Goal: Task Accomplishment & Management: Manage account settings

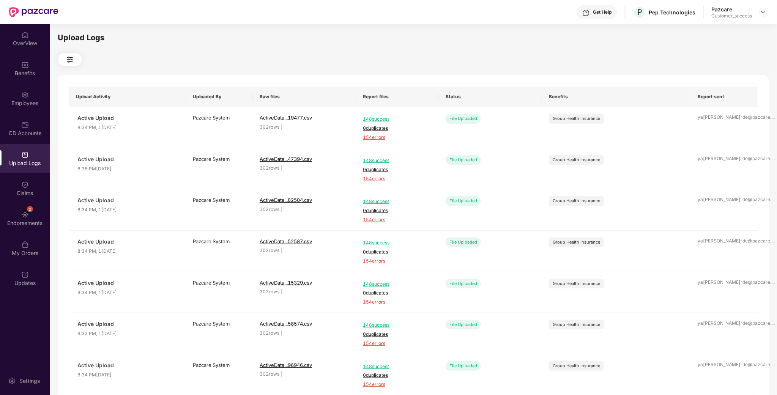
click at [757, 16] on div "Pazcare Customer_success" at bounding box center [739, 12] width 57 height 13
click at [759, 15] on div at bounding box center [762, 12] width 9 height 9
click at [764, 14] on img at bounding box center [763, 12] width 6 height 6
click at [729, 35] on div "Switch to partner view" at bounding box center [727, 29] width 99 height 15
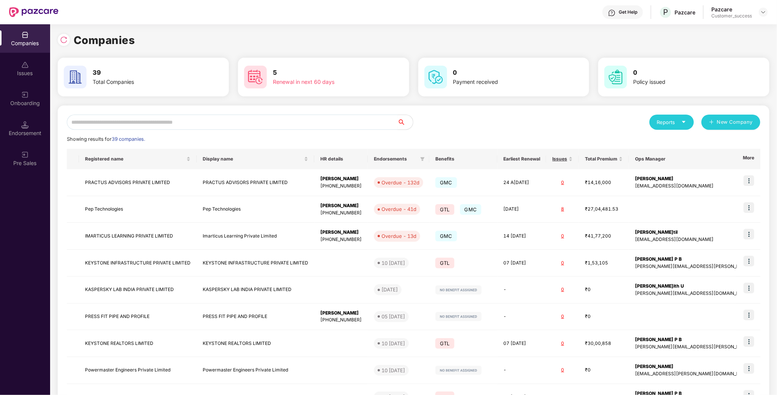
click at [144, 124] on input "text" at bounding box center [232, 122] width 331 height 15
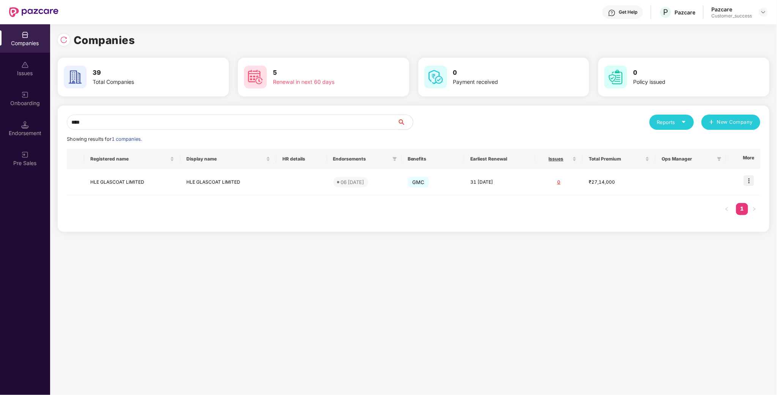
type input "***"
click at [762, 14] on img at bounding box center [763, 12] width 6 height 6
click at [722, 28] on div "Admin view" at bounding box center [728, 29] width 99 height 15
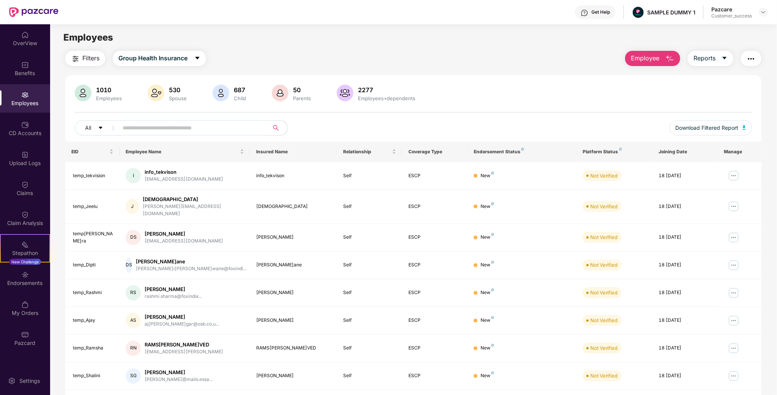
click at [759, 15] on div at bounding box center [762, 12] width 9 height 9
click at [770, 8] on header "Get Help SAMPLE DUMMY 1 Pazcare Customer_success" at bounding box center [388, 12] width 777 height 24
click at [766, 11] on img at bounding box center [763, 12] width 6 height 6
click at [765, 12] on img at bounding box center [763, 12] width 6 height 6
click at [767, 7] on header "Get Help SAMPLE DUMMY 1 Pazcare Customer_success" at bounding box center [388, 12] width 777 height 24
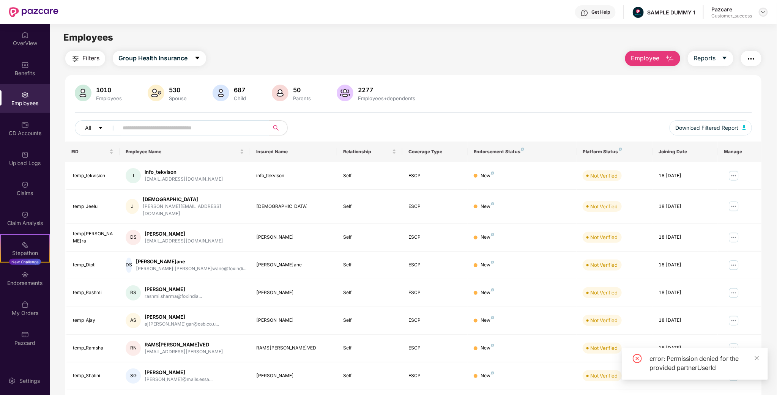
click at [760, 14] on img at bounding box center [763, 12] width 6 height 6
click at [720, 25] on div "Switch to partner view" at bounding box center [727, 29] width 99 height 15
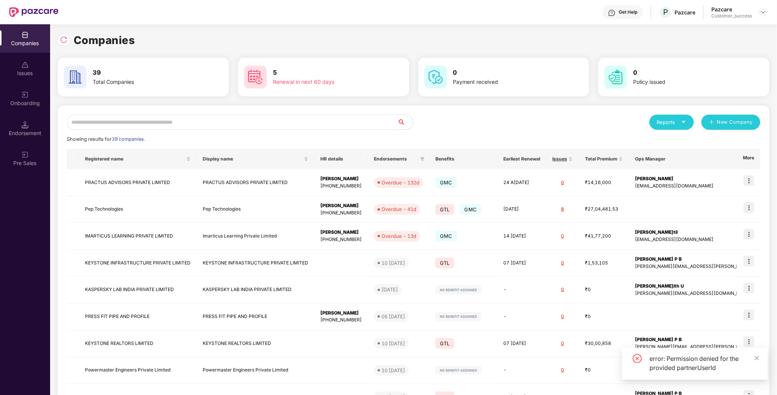
click at [182, 124] on input "text" at bounding box center [232, 122] width 331 height 15
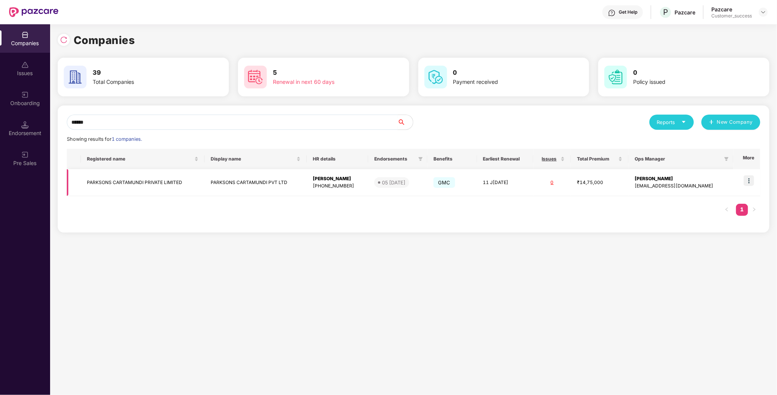
type input "******"
click at [749, 179] on img at bounding box center [748, 180] width 11 height 11
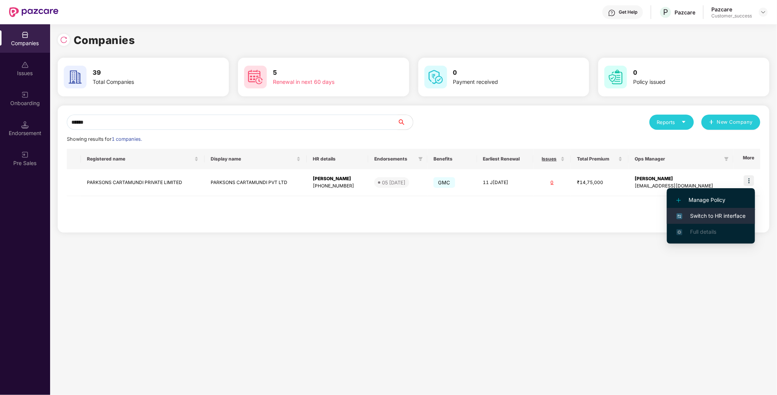
click at [711, 220] on span "Switch to HR interface" at bounding box center [710, 216] width 69 height 8
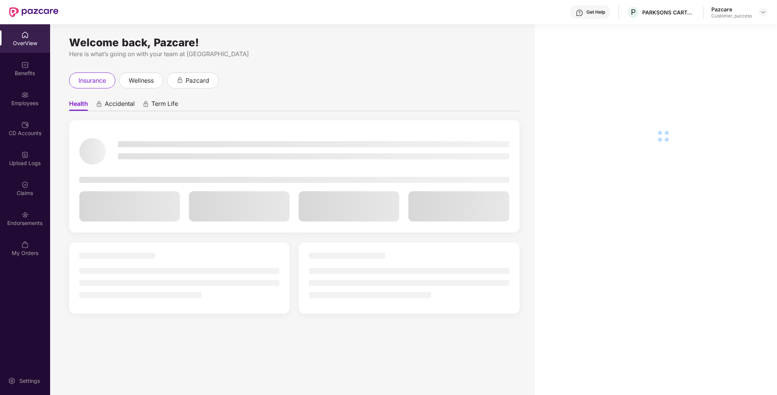
click at [20, 108] on div "Employees" at bounding box center [25, 98] width 50 height 28
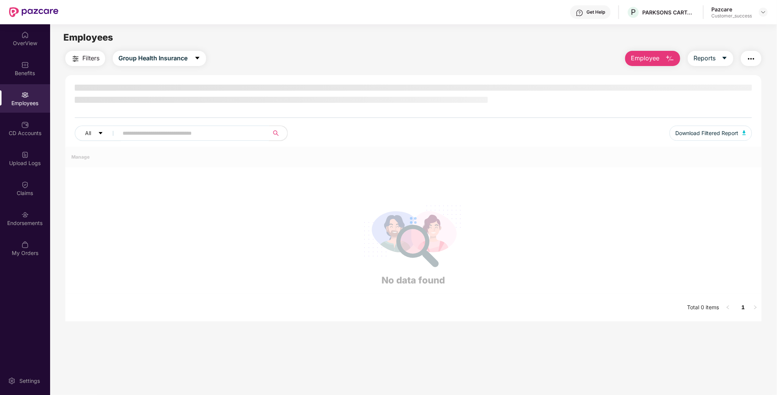
click at [136, 126] on span at bounding box center [191, 133] width 156 height 15
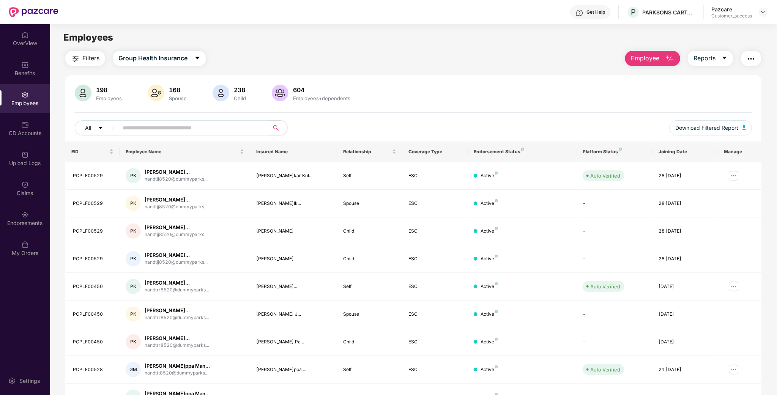
paste input "********"
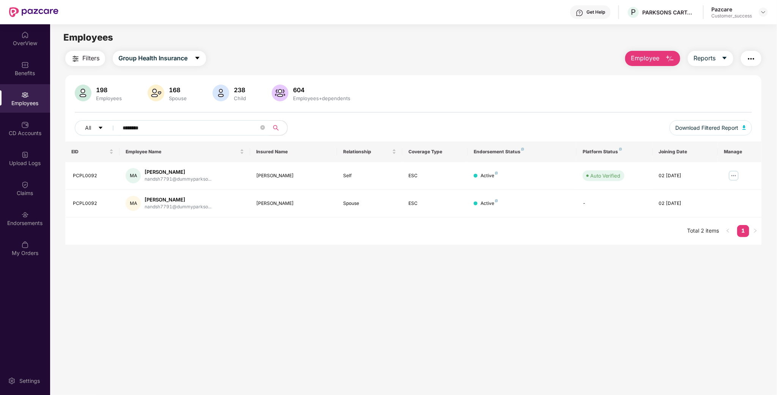
type input "********"
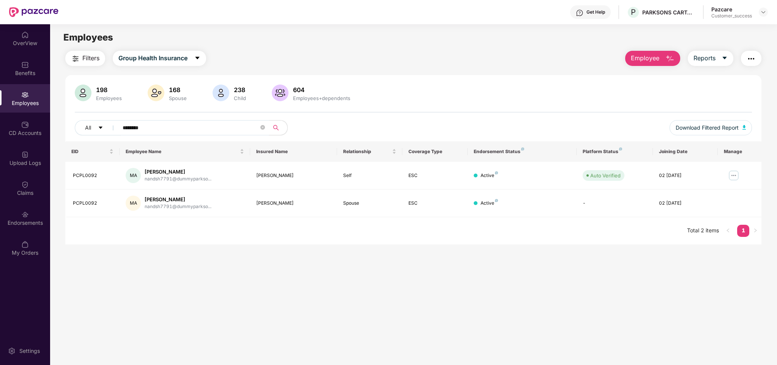
click at [769, 11] on header "Get Help P PARKSONS CARTAMUNDI PVT LTD Pazcare Customer_success" at bounding box center [388, 12] width 777 height 24
click at [763, 11] on img at bounding box center [763, 12] width 6 height 6
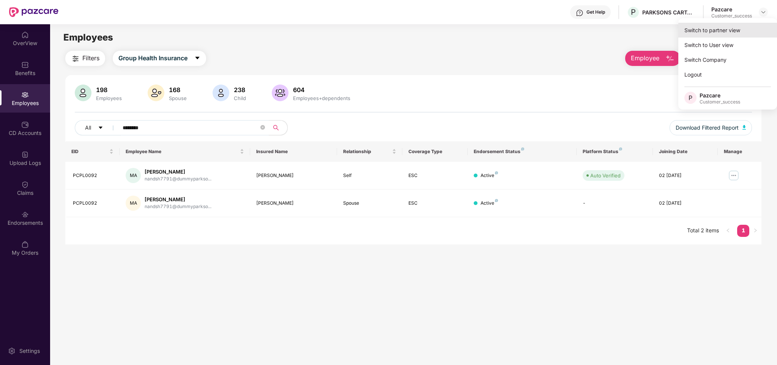
click at [748, 29] on div "Switch to partner view" at bounding box center [727, 30] width 99 height 15
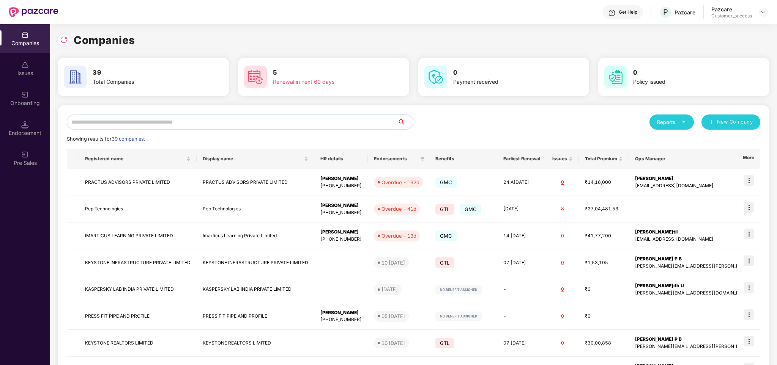
click at [201, 116] on input "text" at bounding box center [232, 122] width 331 height 15
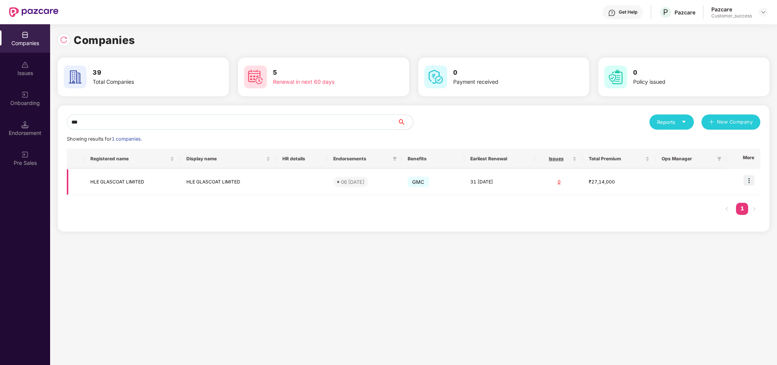
type input "***"
click at [750, 182] on img at bounding box center [748, 180] width 11 height 11
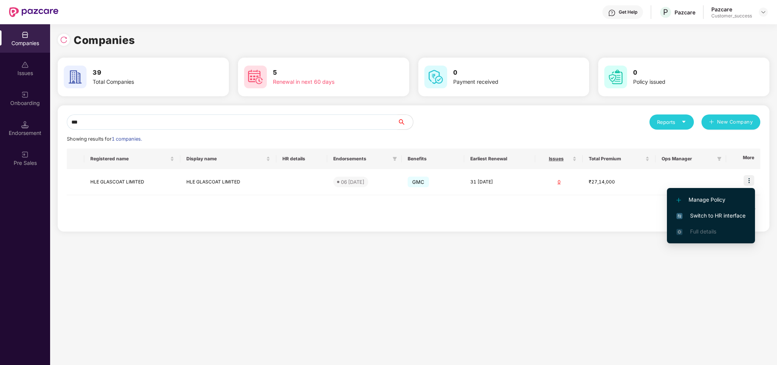
click at [721, 214] on span "Switch to HR interface" at bounding box center [710, 216] width 69 height 8
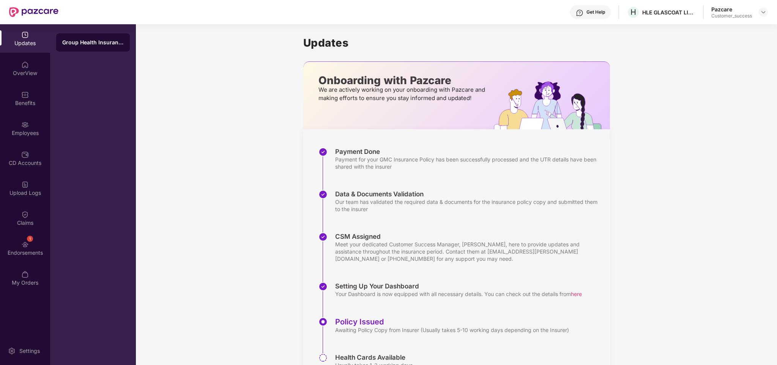
scroll to position [38, 0]
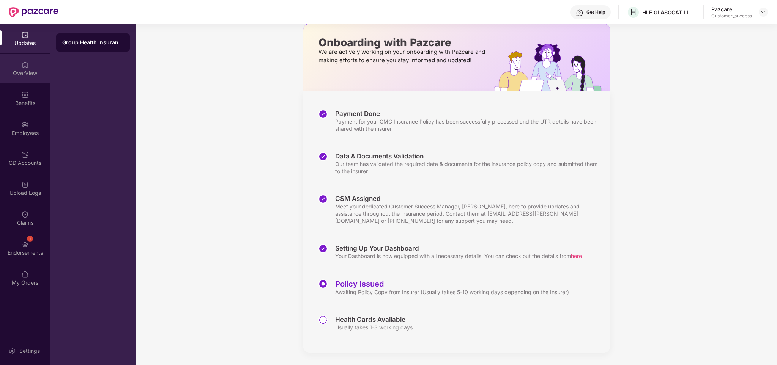
click at [19, 70] on div "OverView" at bounding box center [25, 73] width 50 height 8
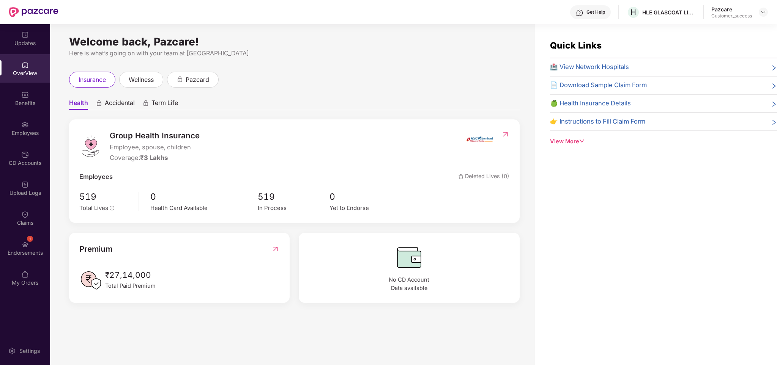
scroll to position [0, 0]
drag, startPoint x: 110, startPoint y: 134, endPoint x: 147, endPoint y: 173, distance: 54.7
click at [213, 134] on div "Group Health Insurance Employee, spouse, children Coverage: ₹3 Lakhs" at bounding box center [272, 146] width 386 height 33
drag, startPoint x: 107, startPoint y: 148, endPoint x: 202, endPoint y: 150, distance: 94.5
click at [202, 150] on div "Group Health Insurance Employee, spouse, children Coverage: ₹3 Lakhs" at bounding box center [272, 146] width 386 height 33
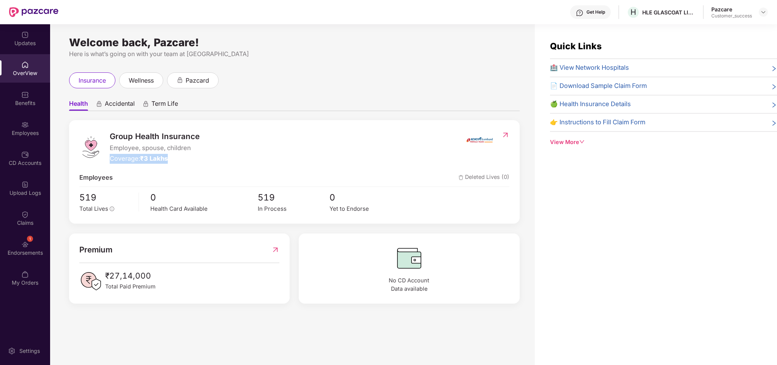
drag, startPoint x: 107, startPoint y: 157, endPoint x: 181, endPoint y: 159, distance: 74.0
click at [181, 159] on div "Group Health Insurance Employee, spouse, children Coverage: ₹3 Lakhs" at bounding box center [272, 146] width 386 height 33
drag, startPoint x: 144, startPoint y: 80, endPoint x: 136, endPoint y: 87, distance: 10.7
click at [144, 80] on span "wellness" at bounding box center [141, 80] width 25 height 9
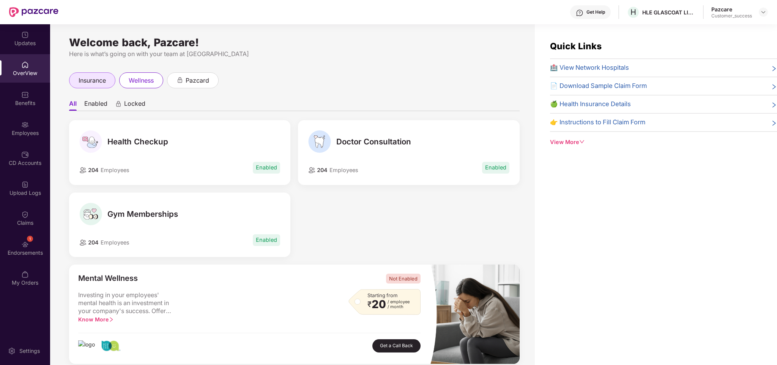
click at [96, 84] on span "insurance" at bounding box center [92, 80] width 27 height 9
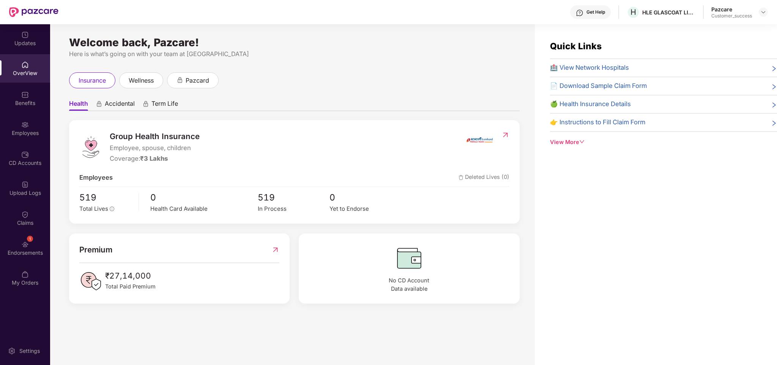
click at [575, 66] on span "🏥 View Network Hospitals" at bounding box center [589, 68] width 79 height 10
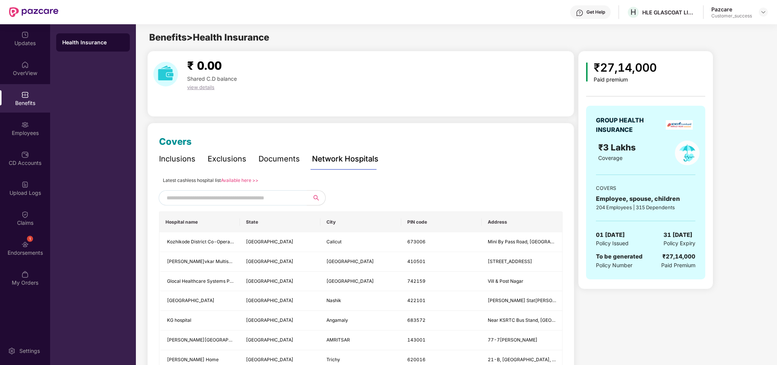
click at [250, 199] on input "text" at bounding box center [232, 197] width 130 height 11
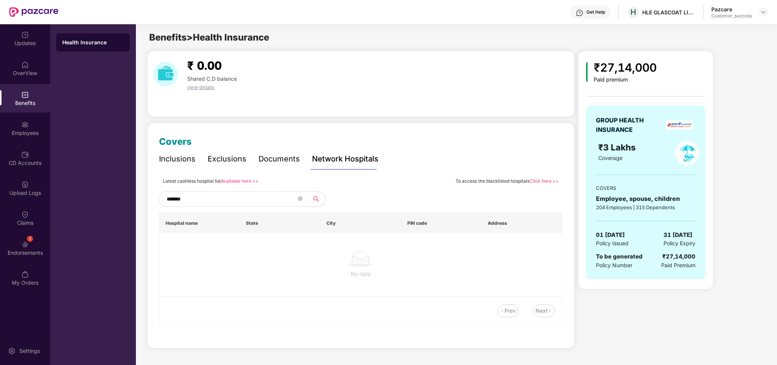
click at [260, 190] on div "Latest cashless hospital list Available here >> To access the blacklisted hospi…" at bounding box center [360, 250] width 403 height 149
click at [279, 199] on input "*******" at bounding box center [232, 198] width 130 height 11
click at [239, 180] on link "Available here >>" at bounding box center [240, 181] width 38 height 6
click at [221, 196] on input "*******" at bounding box center [232, 198] width 130 height 11
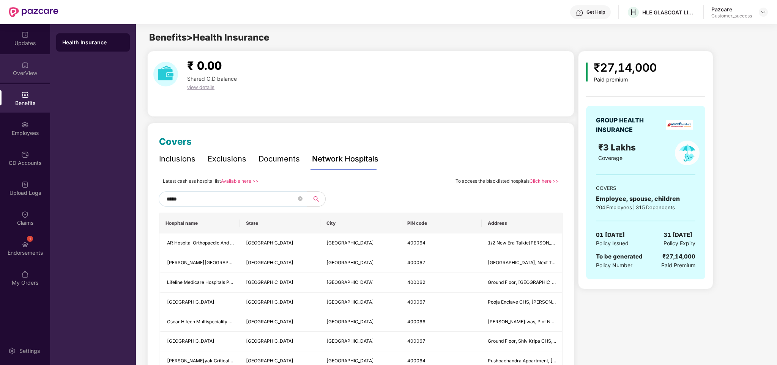
type input "*****"
click at [16, 69] on div "OverView" at bounding box center [25, 68] width 50 height 28
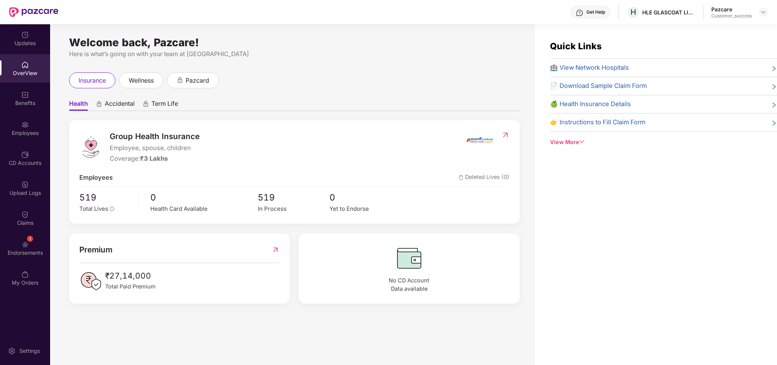
click at [627, 87] on span "📄 Download Sample Claim Form" at bounding box center [598, 86] width 97 height 10
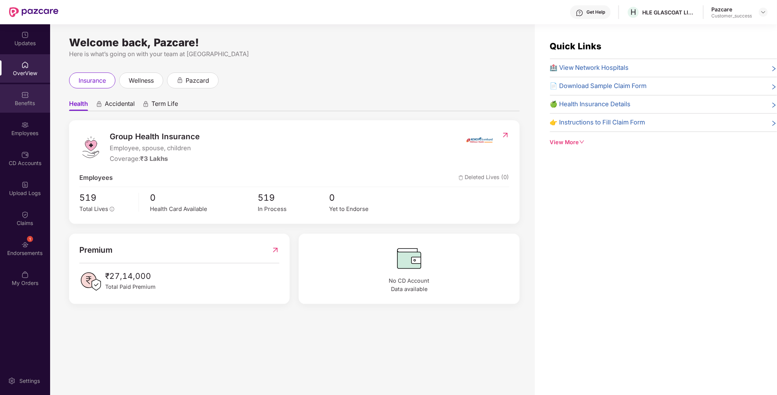
click at [30, 100] on div "Benefits" at bounding box center [25, 103] width 50 height 8
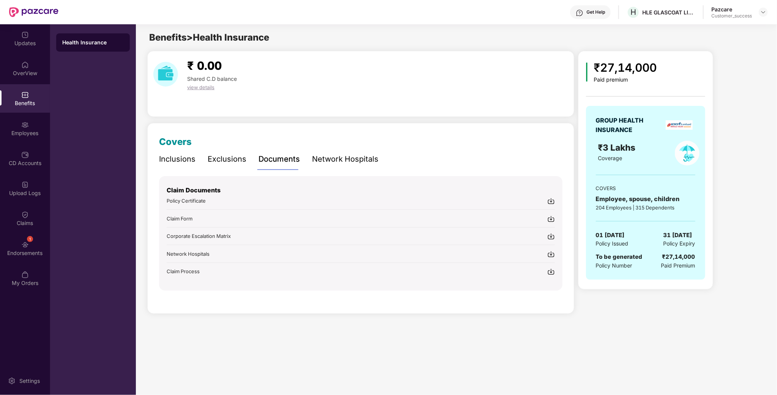
click at [171, 161] on div "Inclusions" at bounding box center [177, 159] width 36 height 12
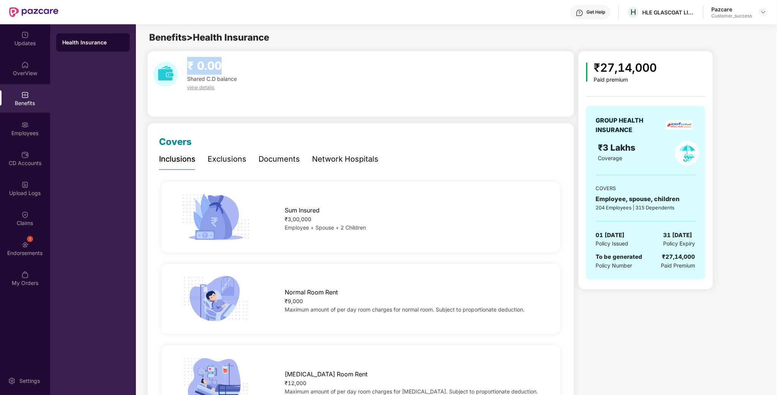
drag, startPoint x: 225, startPoint y: 67, endPoint x: 187, endPoint y: 64, distance: 38.8
click at [187, 64] on div "₹ 0.00" at bounding box center [212, 66] width 56 height 18
click at [209, 65] on span "₹ 0.00" at bounding box center [204, 66] width 35 height 14
drag, startPoint x: 651, startPoint y: 66, endPoint x: 603, endPoint y: 68, distance: 47.8
click at [603, 68] on div "₹27,14,000 Paid premium" at bounding box center [645, 71] width 119 height 24
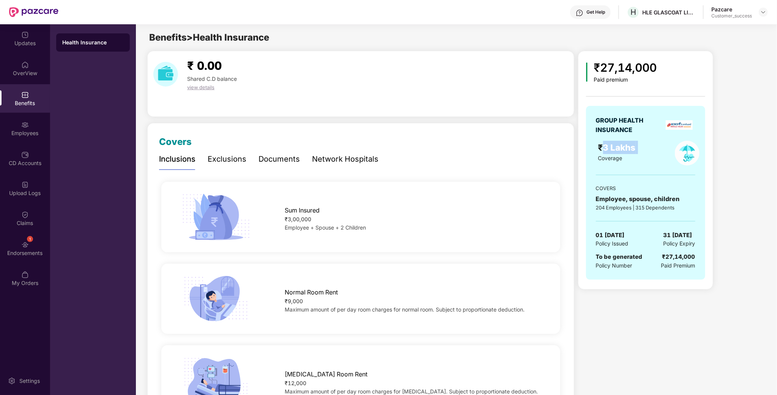
drag, startPoint x: 601, startPoint y: 149, endPoint x: 640, endPoint y: 149, distance: 38.7
click at [640, 149] on div "₹3 Lakhs" at bounding box center [629, 147] width 63 height 13
drag, startPoint x: 596, startPoint y: 200, endPoint x: 659, endPoint y: 201, distance: 63.4
click at [711, 197] on div "₹27,14,000 Paid premium GROUP HEALTH INSURANCE ₹3 Lakhs Coverage COVERS Employe…" at bounding box center [645, 170] width 135 height 239
drag, startPoint x: 592, startPoint y: 209, endPoint x: 684, endPoint y: 211, distance: 92.6
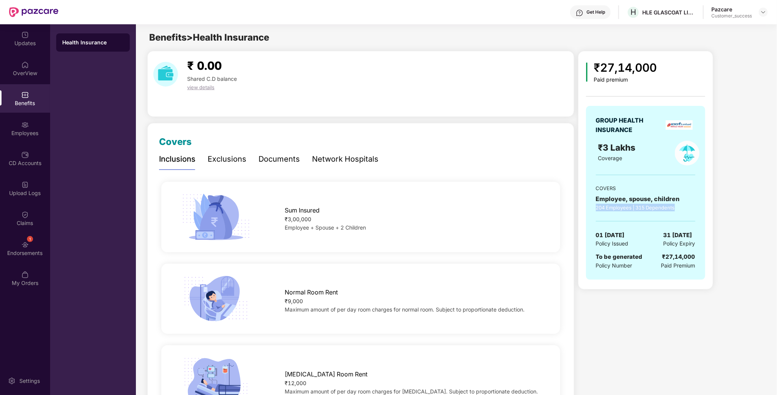
click at [684, 211] on div "GROUP HEALTH INSURANCE ₹3 Lakhs Coverage COVERS Employee, spouse, children 204 …" at bounding box center [645, 193] width 119 height 174
click at [597, 214] on div "GROUP HEALTH INSURANCE ₹3 Lakhs Coverage COVERS Employee, spouse, children 204 …" at bounding box center [645, 193] width 119 height 174
click at [662, 217] on div "GROUP HEALTH INSURANCE ₹3 Lakhs Coverage COVERS Employee, spouse, children 204 …" at bounding box center [645, 193] width 119 height 174
drag, startPoint x: 595, startPoint y: 235, endPoint x: 675, endPoint y: 236, distance: 79.7
click at [675, 236] on div "GROUP HEALTH INSURANCE ₹3 Lakhs Coverage COVERS Employee, spouse, children 204 …" at bounding box center [645, 193] width 119 height 174
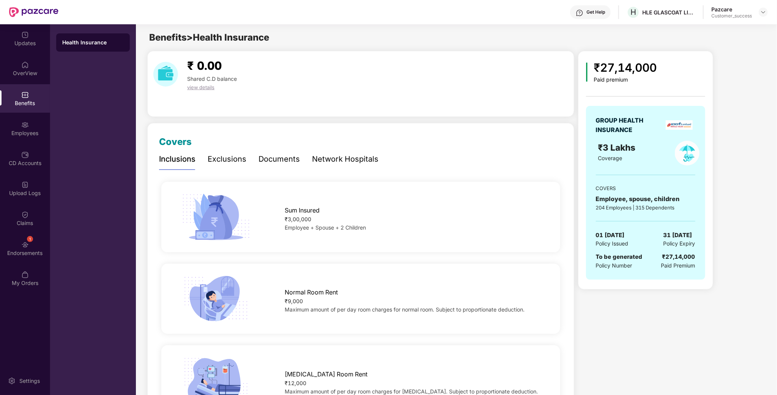
click at [653, 251] on div "GROUP HEALTH INSURANCE ₹3 Lakhs Coverage COVERS Employee, spouse, children 204 …" at bounding box center [645, 193] width 119 height 174
click at [215, 158] on div "Exclusions" at bounding box center [227, 159] width 39 height 12
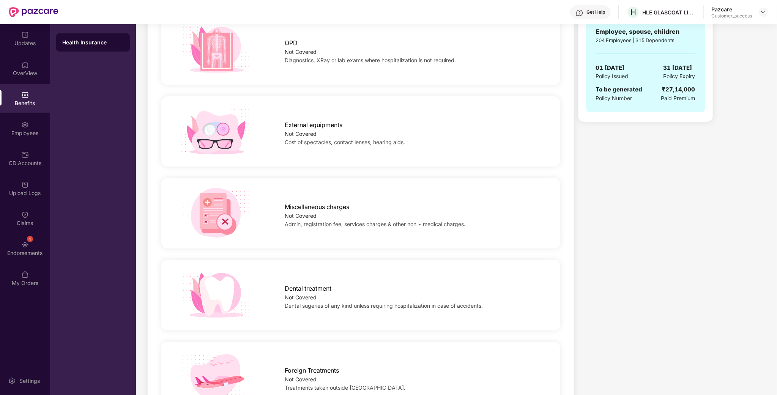
scroll to position [57, 0]
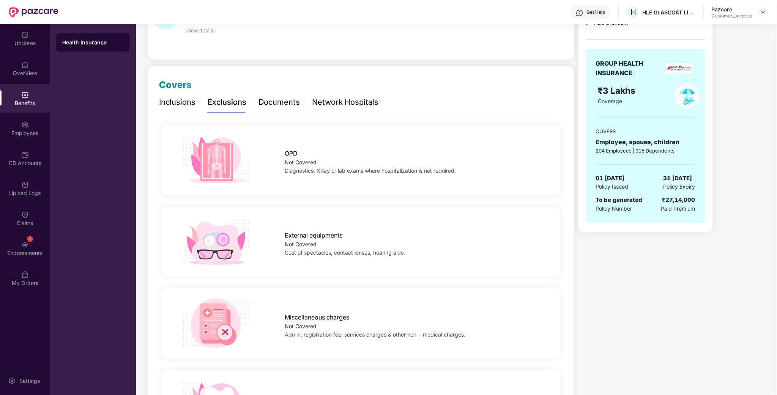
click at [275, 104] on div "Documents" at bounding box center [278, 102] width 41 height 12
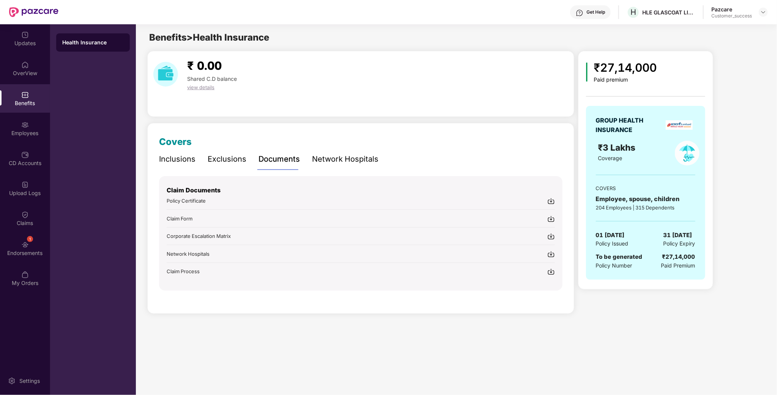
scroll to position [0, 0]
click at [371, 165] on div "Network Hospitals" at bounding box center [345, 159] width 66 height 21
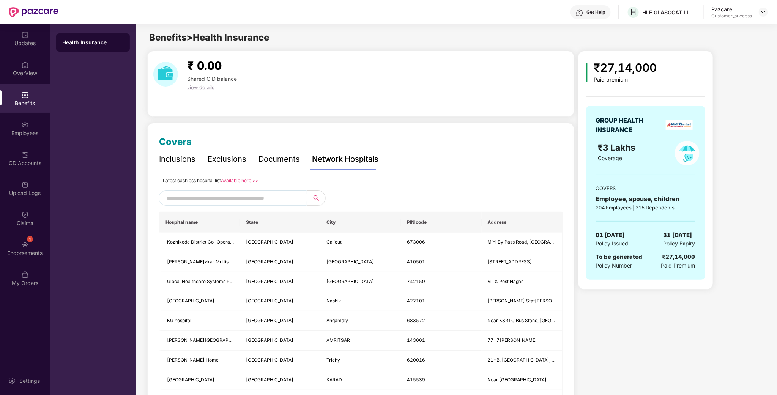
click at [278, 159] on div "Documents" at bounding box center [278, 159] width 41 height 12
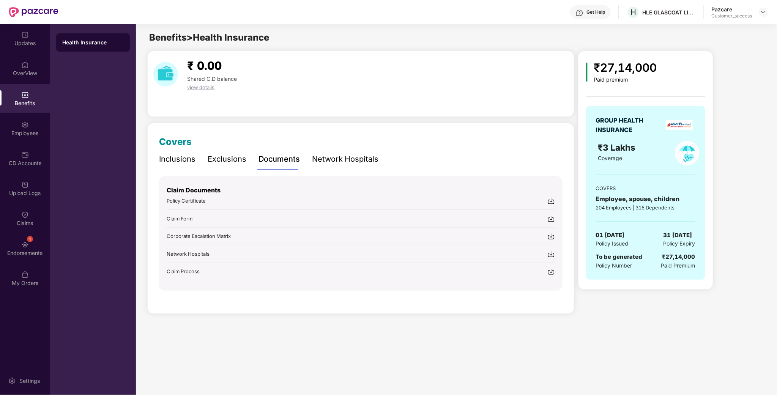
click at [354, 157] on div "Network Hospitals" at bounding box center [345, 159] width 66 height 12
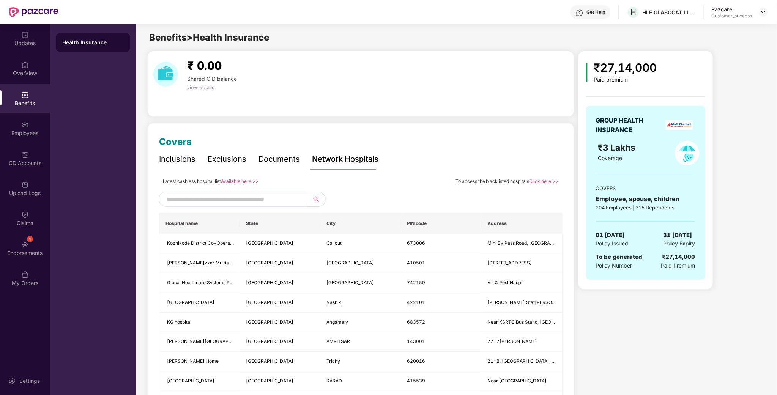
drag, startPoint x: 469, startPoint y: 184, endPoint x: 525, endPoint y: 193, distance: 56.5
click at [521, 195] on div at bounding box center [360, 199] width 403 height 15
drag, startPoint x: 274, startPoint y: 188, endPoint x: 159, endPoint y: 178, distance: 116.2
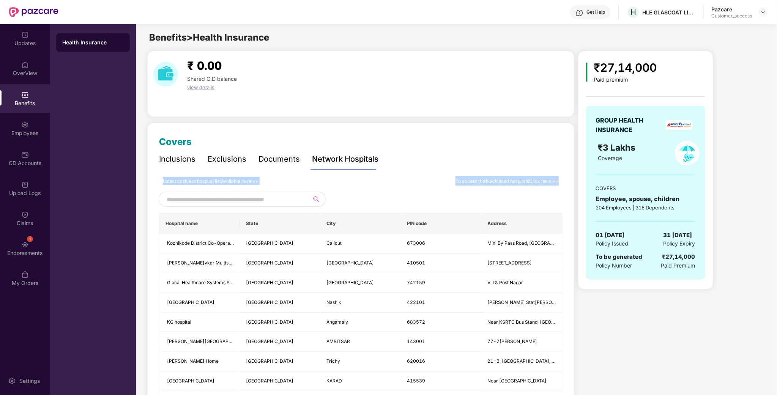
click at [159, 179] on div "Latest cashless hospital list Available here >> To access the blacklisted hospi…" at bounding box center [360, 180] width 403 height 9
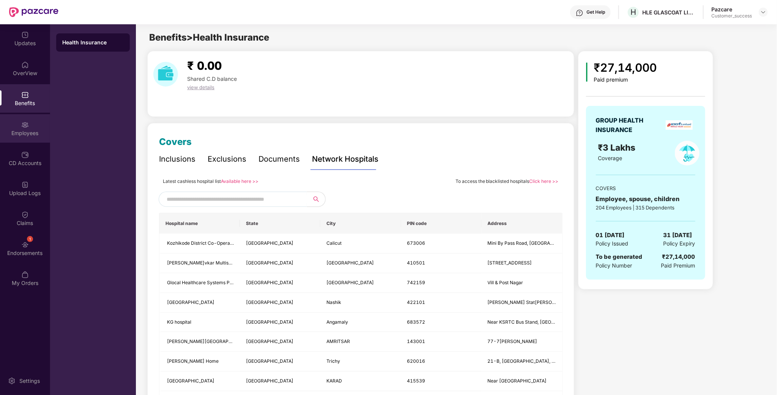
click at [29, 136] on div "Employees" at bounding box center [25, 133] width 50 height 8
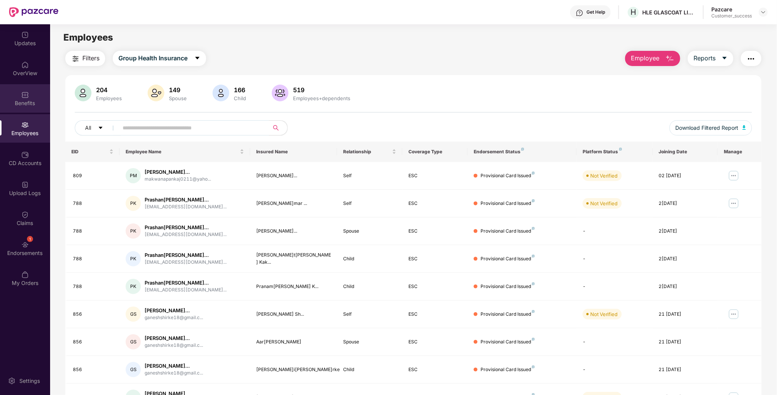
click at [31, 107] on div "Benefits" at bounding box center [25, 98] width 50 height 28
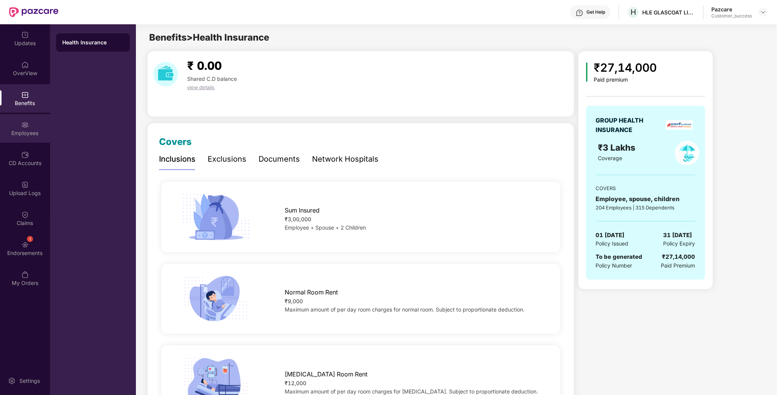
click at [40, 132] on div "Employees" at bounding box center [25, 133] width 50 height 8
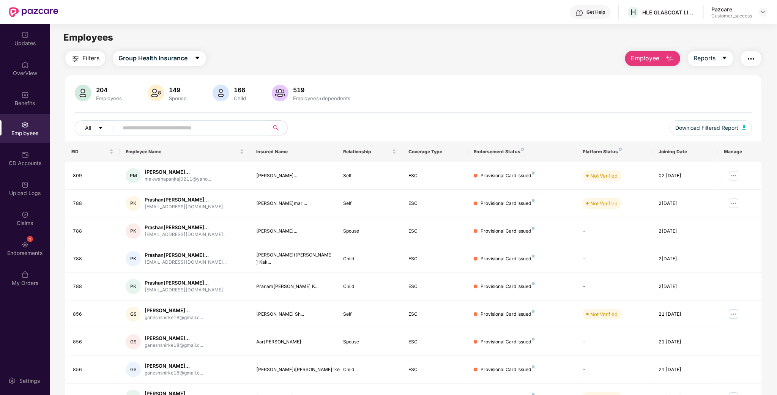
click at [188, 126] on input "text" at bounding box center [191, 127] width 136 height 11
click at [32, 98] on div "Benefits" at bounding box center [25, 98] width 50 height 28
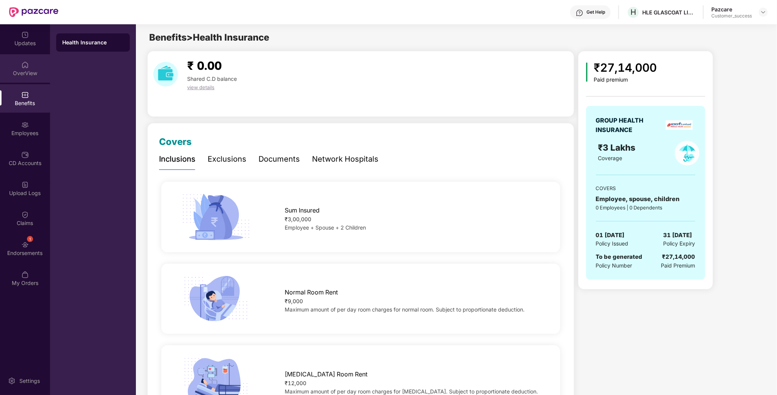
click at [40, 68] on div "OverView" at bounding box center [25, 68] width 50 height 28
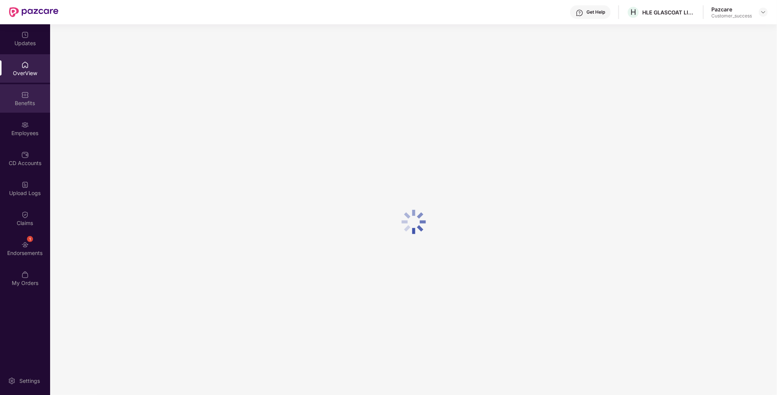
click at [27, 91] on img at bounding box center [25, 95] width 8 height 8
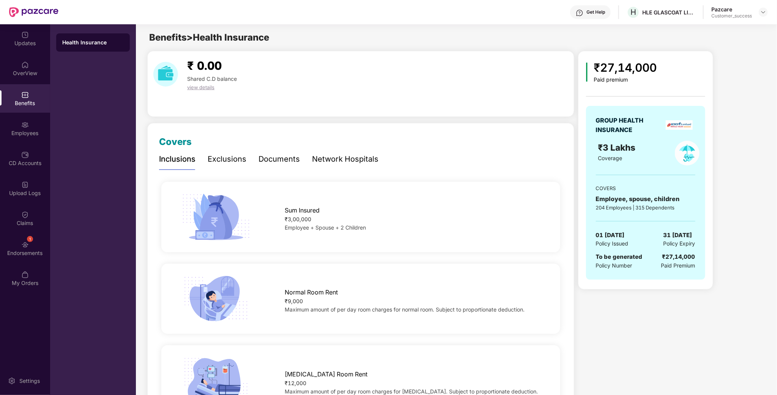
click at [292, 156] on div "Documents" at bounding box center [278, 159] width 41 height 12
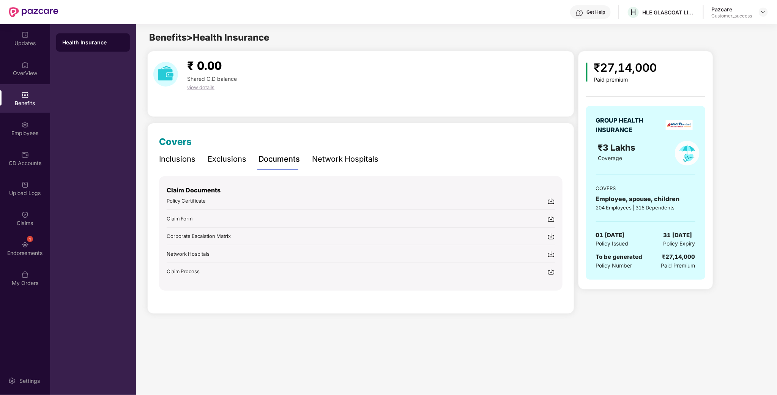
click at [324, 160] on div "Network Hospitals" at bounding box center [345, 159] width 66 height 12
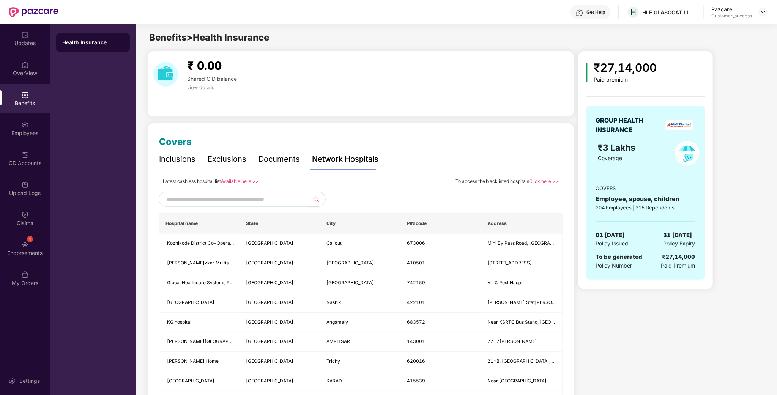
click at [539, 181] on link "Click here >>" at bounding box center [543, 181] width 29 height 6
click at [35, 128] on div "Employees" at bounding box center [25, 128] width 50 height 28
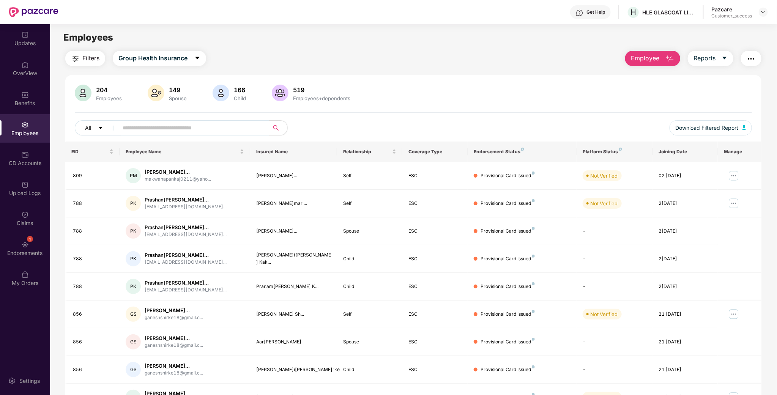
click at [192, 127] on input "text" at bounding box center [191, 127] width 136 height 11
click at [654, 61] on span "Employee" at bounding box center [644, 57] width 28 height 9
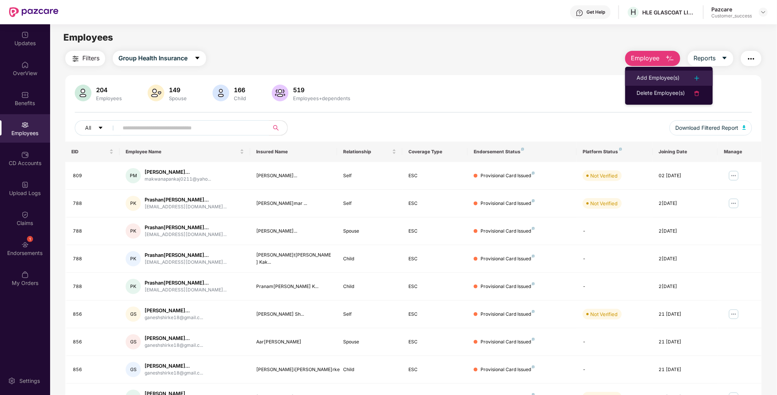
click at [663, 76] on div "Add Employee(s)" at bounding box center [657, 78] width 43 height 9
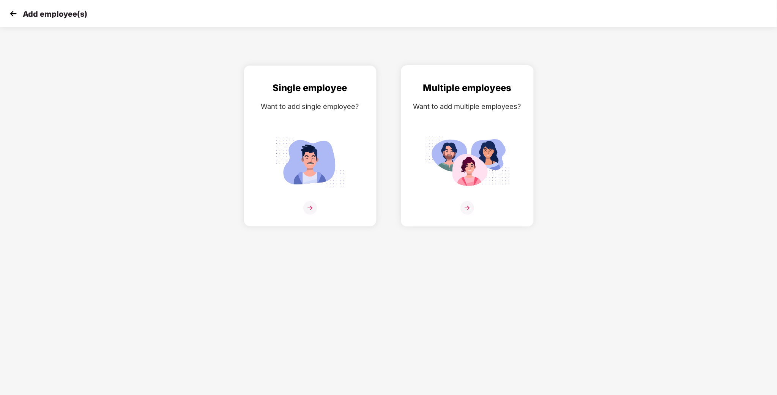
click at [468, 176] on img at bounding box center [466, 161] width 85 height 59
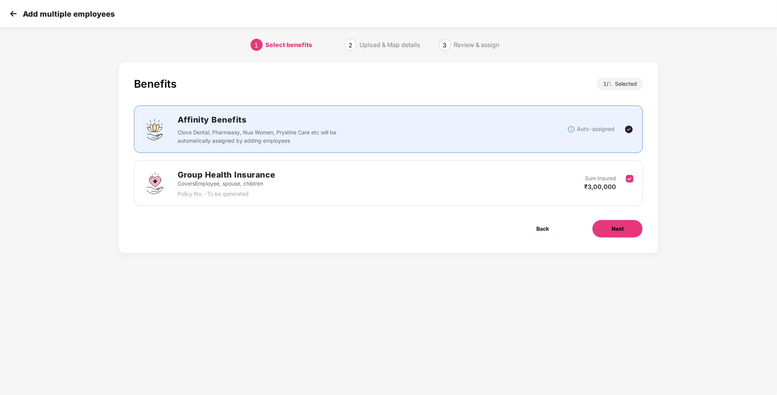
click at [615, 238] on button "Next" at bounding box center [617, 229] width 51 height 18
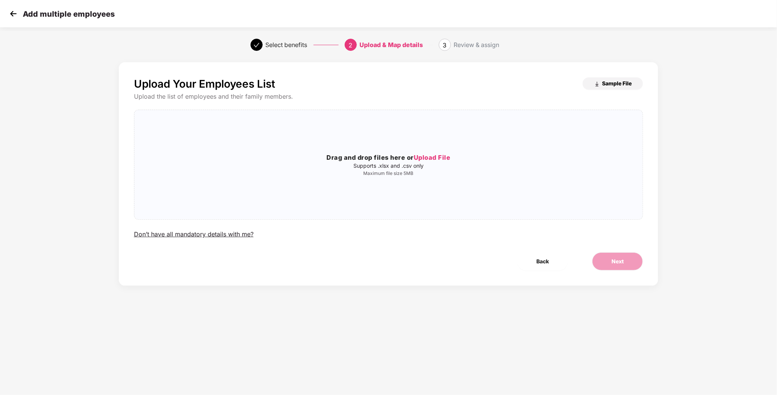
click at [601, 80] on button "Sample File" at bounding box center [612, 83] width 60 height 12
click at [14, 14] on img at bounding box center [13, 13] width 11 height 11
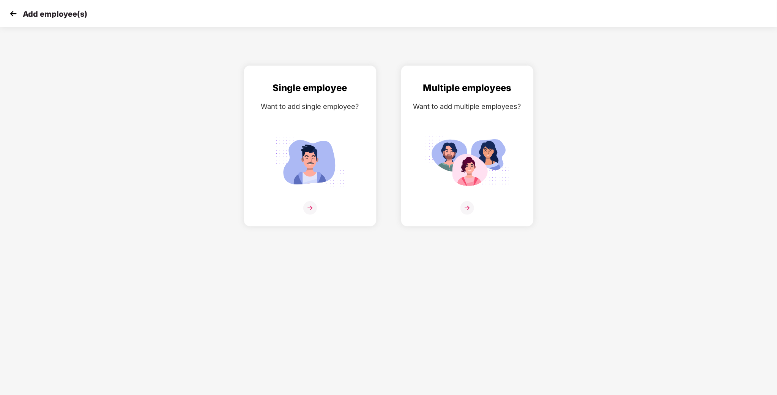
click at [16, 13] on img at bounding box center [13, 13] width 11 height 11
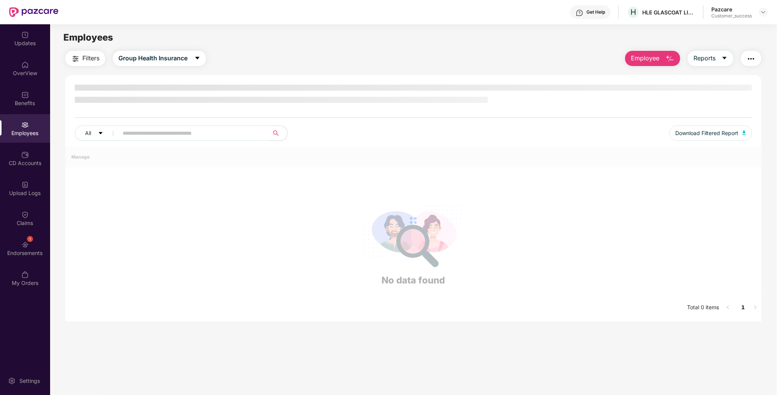
click at [667, 54] on img "button" at bounding box center [669, 58] width 9 height 9
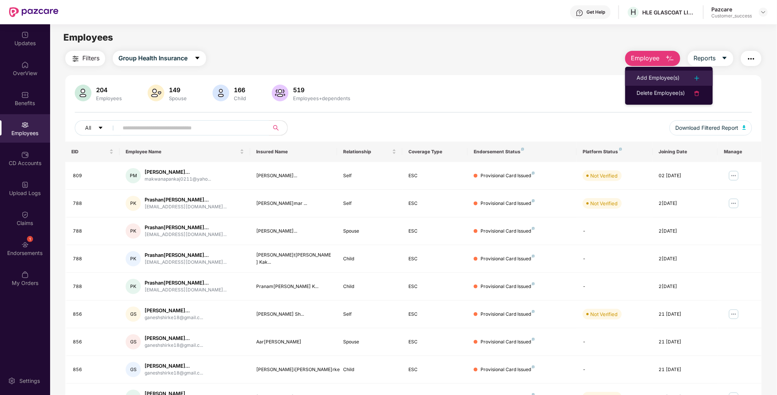
click at [657, 82] on div "Add Employee(s)" at bounding box center [657, 78] width 43 height 9
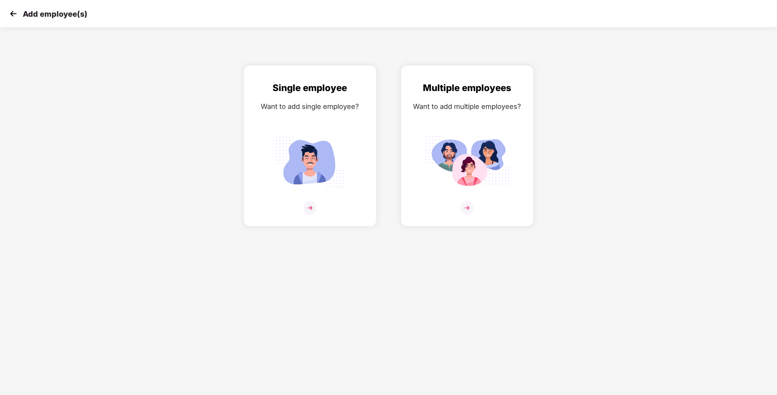
click at [8, 12] on img at bounding box center [13, 13] width 11 height 11
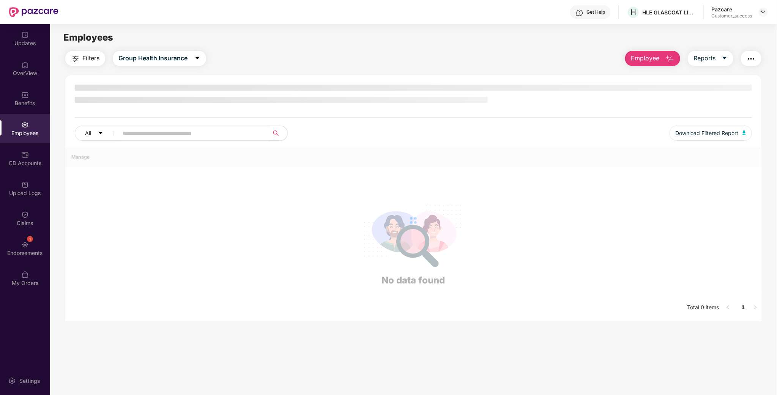
click at [660, 57] on button "Employee" at bounding box center [652, 58] width 55 height 15
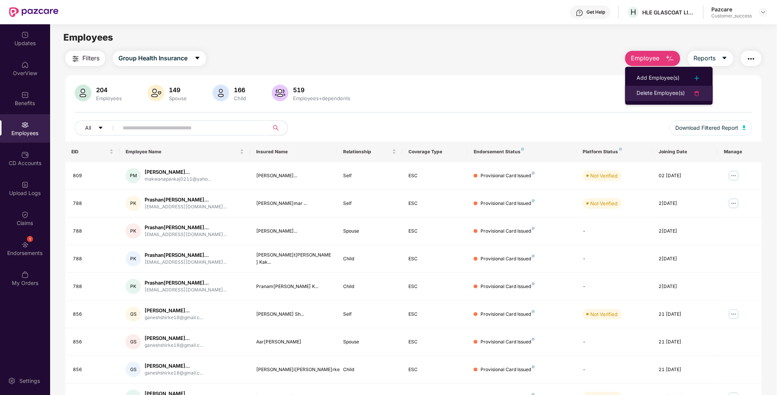
click at [656, 90] on div "Delete Employee(s)" at bounding box center [660, 93] width 48 height 9
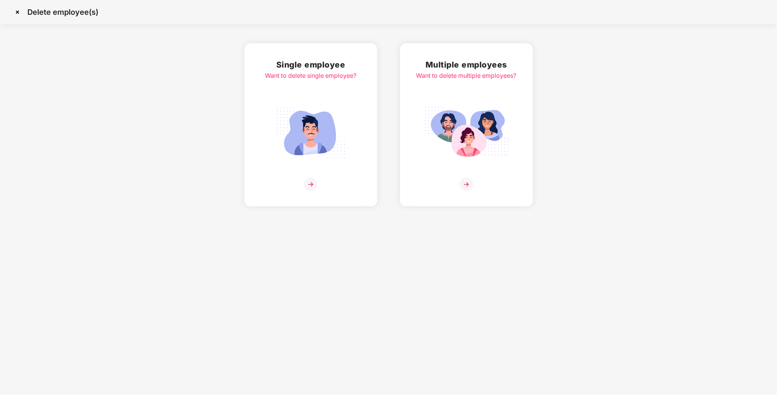
click at [312, 106] on img at bounding box center [310, 132] width 85 height 59
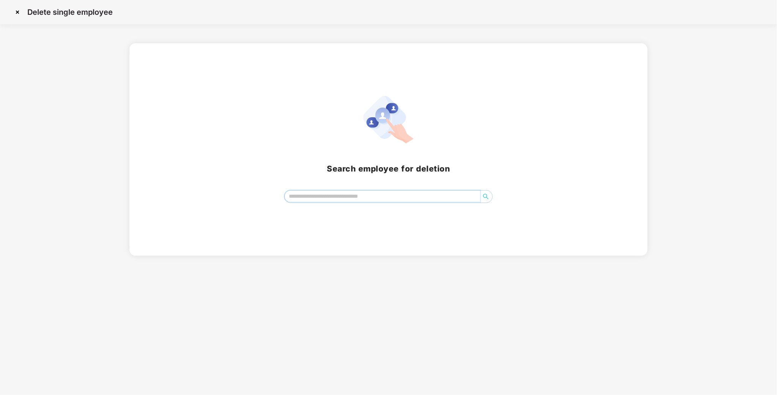
click at [356, 194] on input "search" at bounding box center [382, 195] width 195 height 11
click at [19, 9] on img at bounding box center [17, 12] width 12 height 12
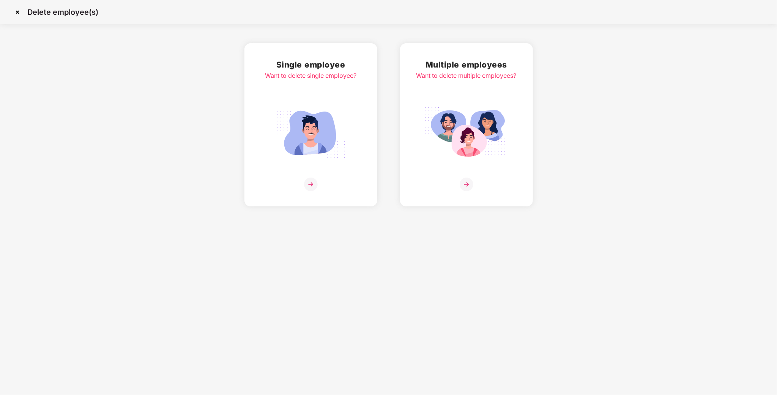
click at [470, 182] on img at bounding box center [466, 185] width 14 height 14
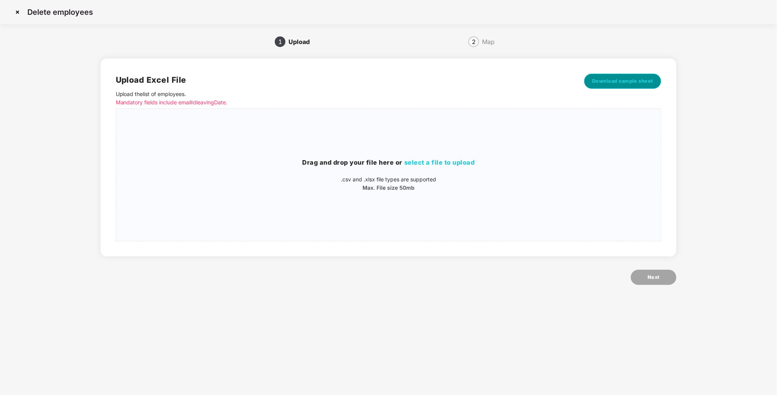
click at [642, 83] on span "Download sample sheet" at bounding box center [622, 81] width 61 height 8
click at [17, 12] on img at bounding box center [17, 12] width 12 height 12
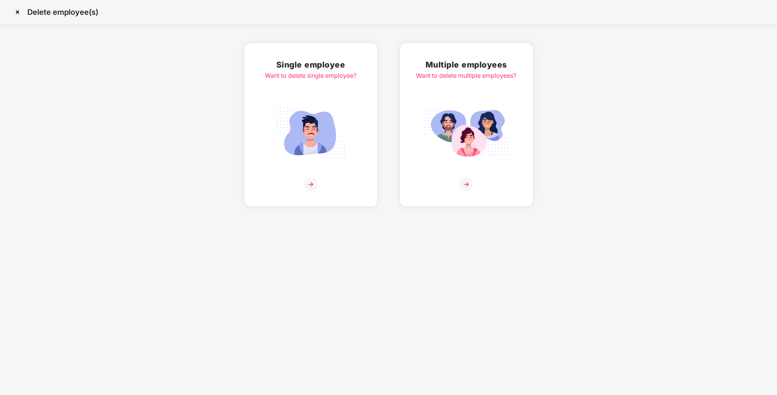
click at [17, 17] on img at bounding box center [17, 12] width 12 height 12
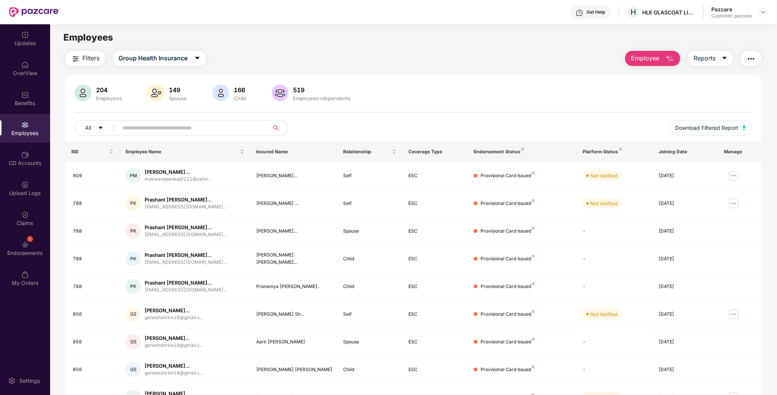
click at [368, 64] on div "Filters Group Health Insurance Employee Reports" at bounding box center [413, 58] width 696 height 15
click at [488, 83] on div "204 Employees 149 Spouse 166 Child 519 Employees+dependents All Download Filter…" at bounding box center [413, 270] width 696 height 391
click at [722, 55] on icon "caret-down" at bounding box center [724, 58] width 6 height 6
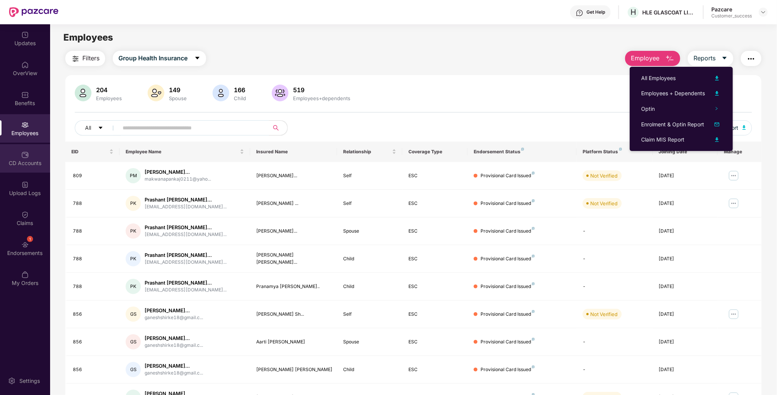
click at [15, 153] on div "CD Accounts" at bounding box center [25, 158] width 50 height 28
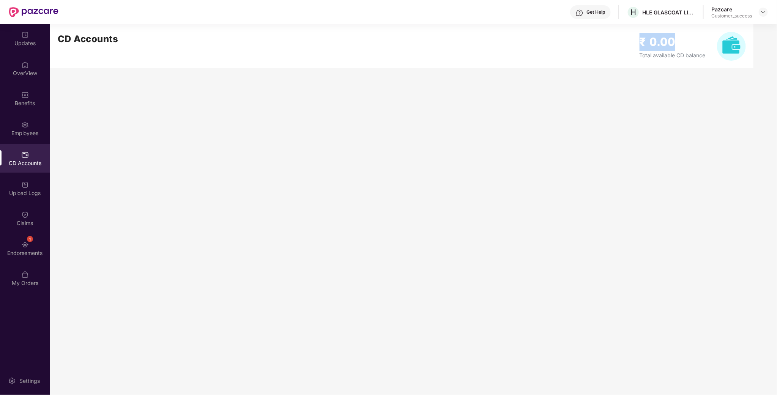
drag, startPoint x: 673, startPoint y: 42, endPoint x: 564, endPoint y: 45, distance: 108.9
click at [564, 45] on div "CD Accounts ₹ 0.00 Total available CD balance" at bounding box center [401, 46] width 703 height 44
click at [703, 44] on h2 "₹ 0.00" at bounding box center [672, 42] width 66 height 18
click at [36, 188] on div "Upload Logs" at bounding box center [25, 188] width 50 height 28
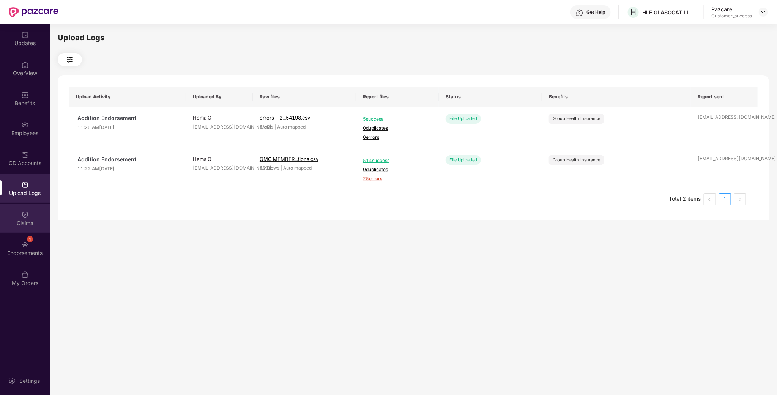
click at [25, 220] on div "Claims" at bounding box center [25, 223] width 50 height 8
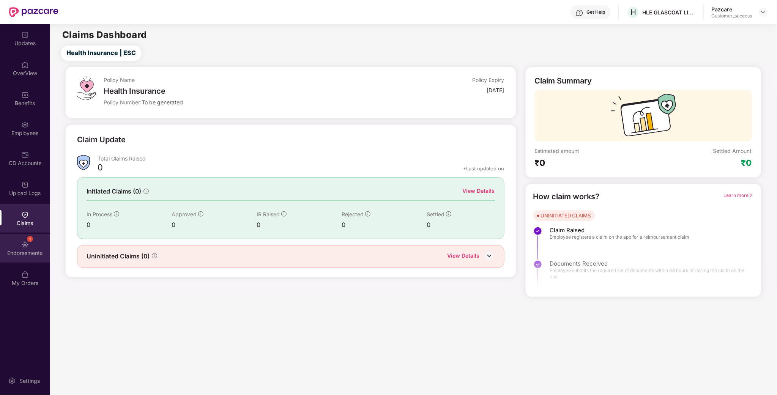
click at [24, 254] on div "Endorsements" at bounding box center [25, 253] width 50 height 8
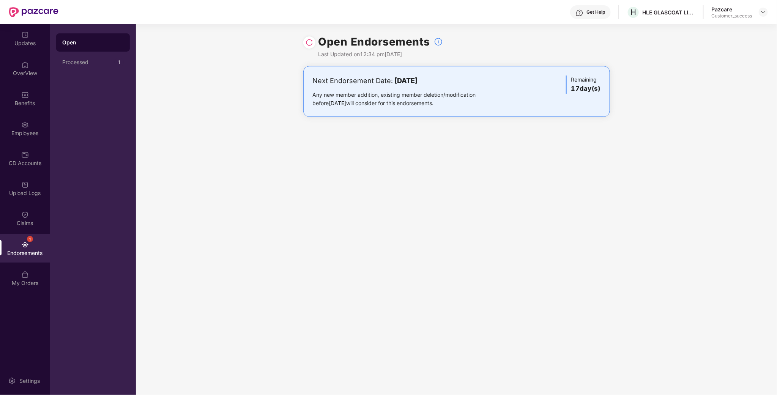
click at [89, 47] on div "Open" at bounding box center [93, 42] width 74 height 18
drag, startPoint x: 485, startPoint y: 84, endPoint x: 391, endPoint y: 79, distance: 93.5
click at [391, 79] on div "Next Endorsement Date: 06 September 2025" at bounding box center [406, 80] width 187 height 11
click at [469, 83] on div "Next Endorsement Date: 06 September 2025" at bounding box center [406, 80] width 187 height 11
drag, startPoint x: 469, startPoint y: 82, endPoint x: 396, endPoint y: 83, distance: 73.2
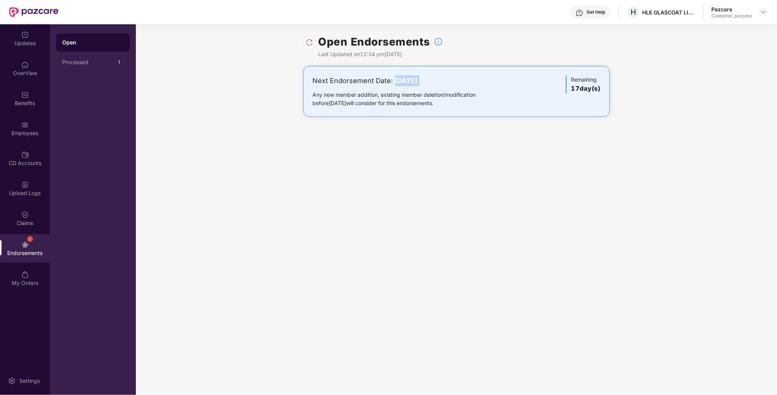
click at [396, 83] on div "Next Endorsement Date: 06 September 2025" at bounding box center [406, 80] width 187 height 11
click at [545, 207] on div "Open Endorsements Last Updated on 12:34 pm, 20 Aug 2025 Next Endorsement Date: …" at bounding box center [456, 209] width 641 height 371
click at [76, 64] on div "Processed" at bounding box center [88, 62] width 52 height 6
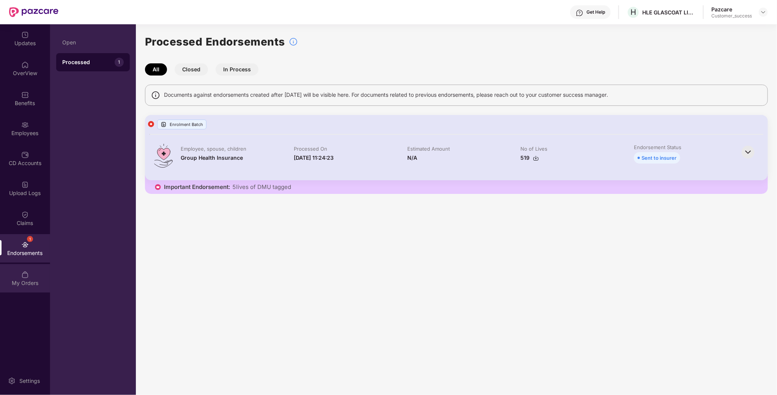
click at [27, 291] on div "My Orders" at bounding box center [25, 278] width 50 height 28
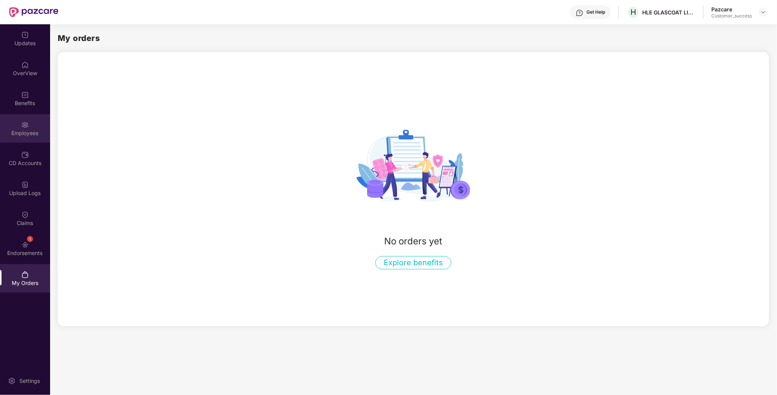
click at [15, 129] on div "Employees" at bounding box center [25, 133] width 50 height 8
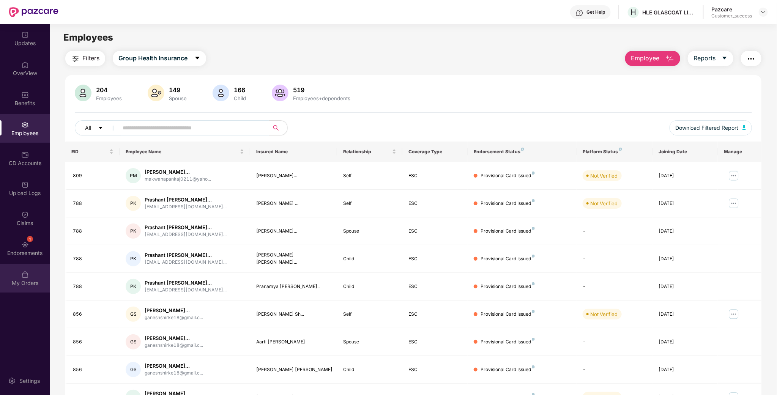
drag, startPoint x: 31, startPoint y: 270, endPoint x: 36, endPoint y: 271, distance: 4.7
click at [36, 271] on div "My Orders" at bounding box center [25, 278] width 50 height 28
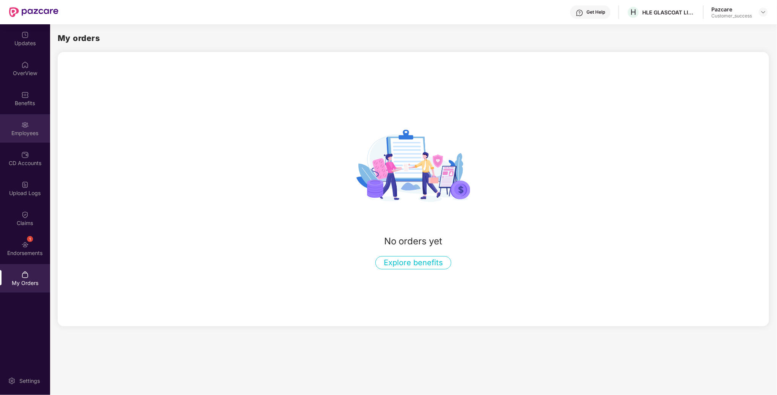
click at [41, 132] on div "Employees" at bounding box center [25, 133] width 50 height 8
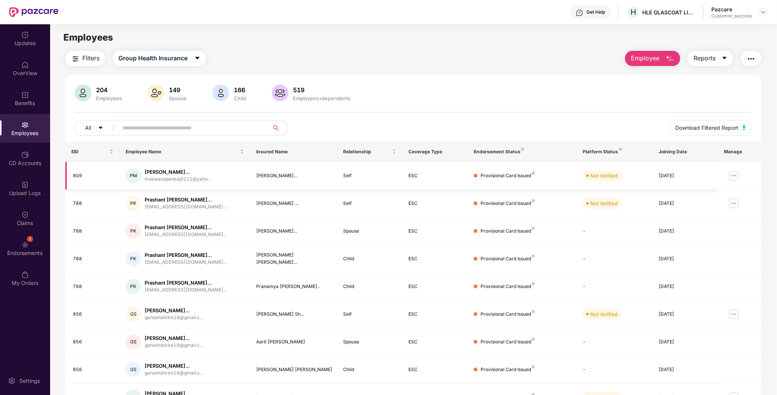
click at [737, 176] on img at bounding box center [733, 176] width 12 height 12
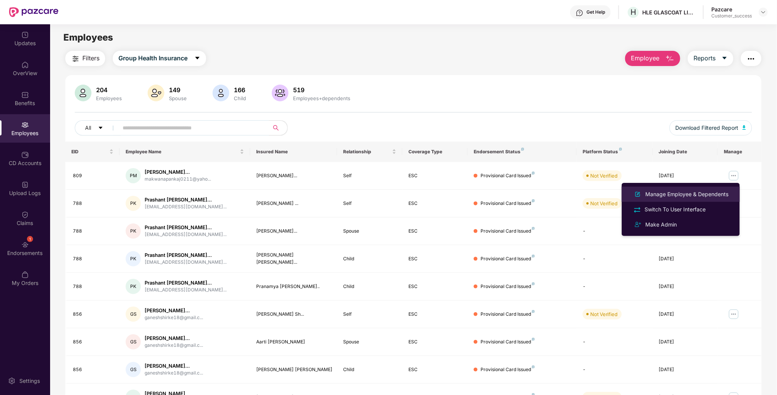
click at [695, 198] on div "Manage Employee & Dependents" at bounding box center [686, 194] width 86 height 8
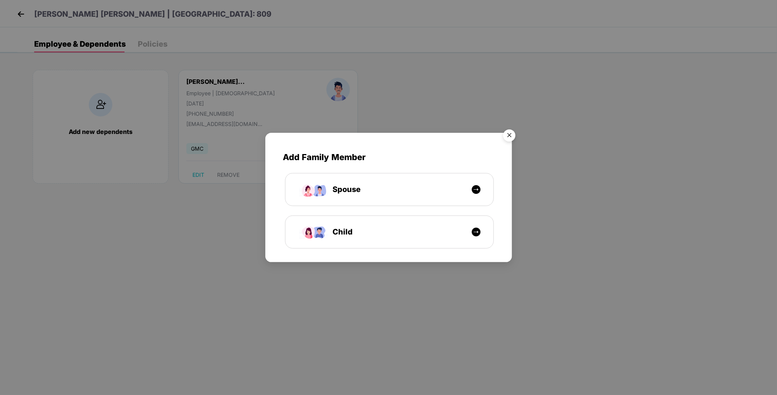
drag, startPoint x: 500, startPoint y: 137, endPoint x: 505, endPoint y: 137, distance: 5.3
click at [501, 137] on img "Close" at bounding box center [508, 136] width 21 height 21
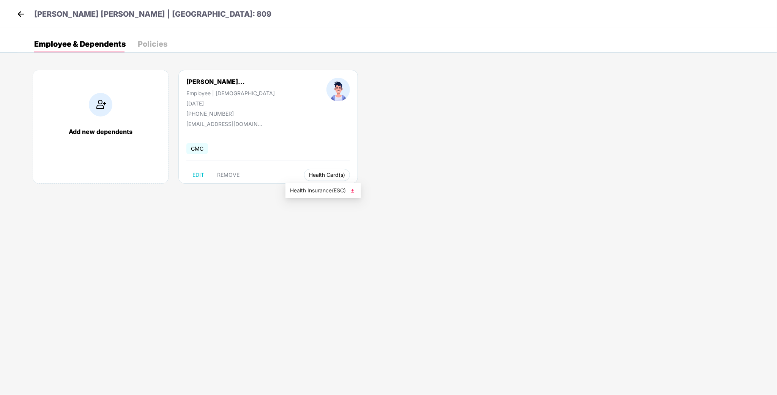
click at [314, 174] on span "Health Card(s)" at bounding box center [327, 175] width 36 height 4
click at [314, 188] on span "Health Insurance(ESC)" at bounding box center [323, 190] width 66 height 8
click at [22, 12] on img at bounding box center [20, 13] width 11 height 11
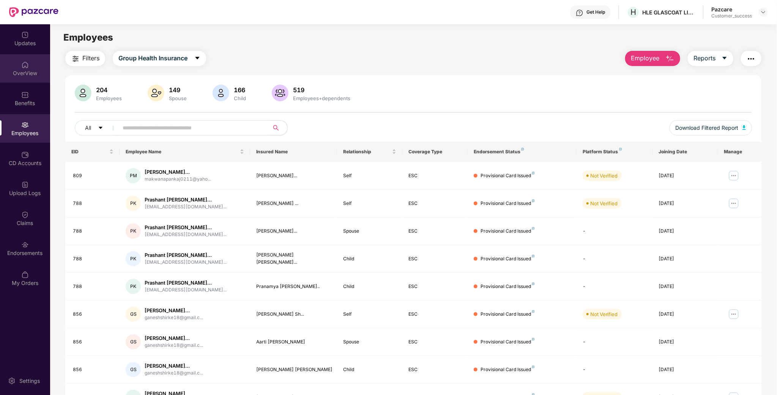
click at [15, 72] on div "OverView" at bounding box center [25, 73] width 50 height 8
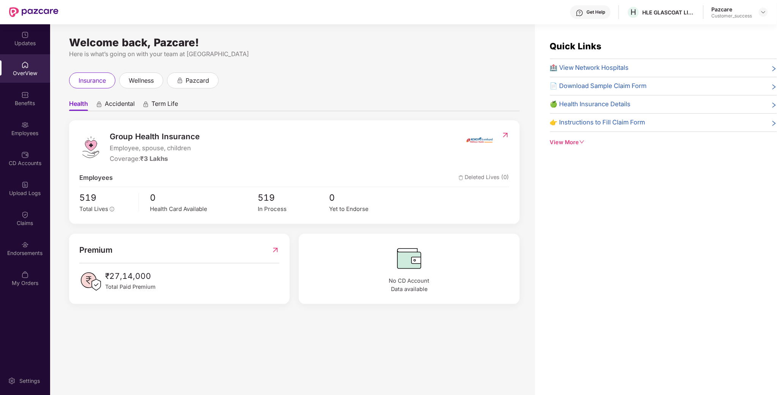
click at [37, 123] on div "Employees" at bounding box center [25, 128] width 50 height 28
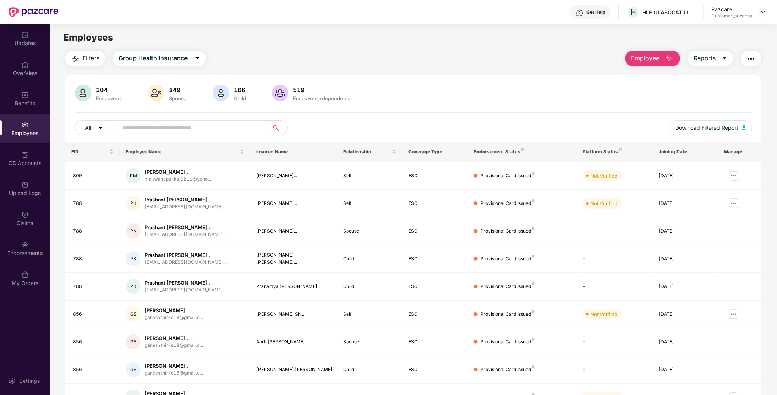
click at [154, 124] on input "text" at bounding box center [191, 127] width 136 height 11
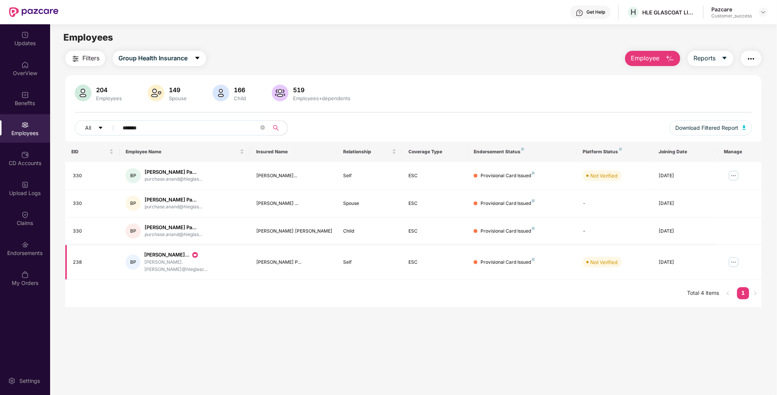
type input "*******"
click at [733, 259] on img at bounding box center [733, 262] width 12 height 12
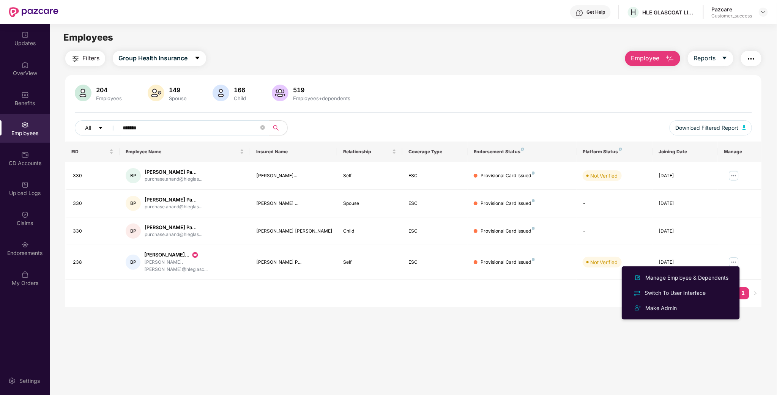
click at [445, 295] on div "EID Employee Name Insured Name Relationship Coverage Type Endorsement Status Pl…" at bounding box center [413, 223] width 696 height 165
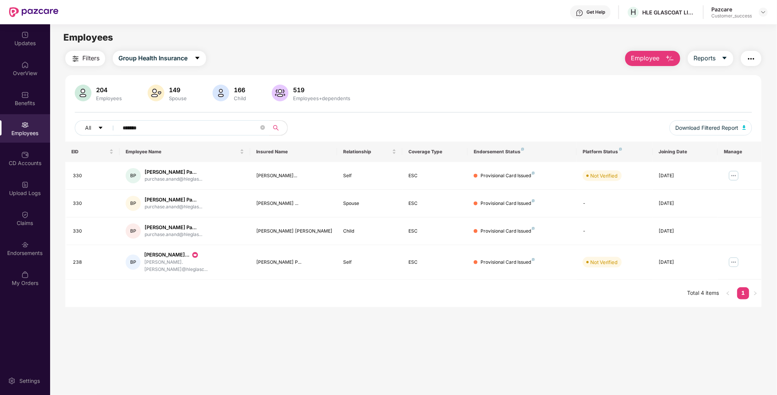
click at [151, 125] on input "*******" at bounding box center [191, 127] width 136 height 11
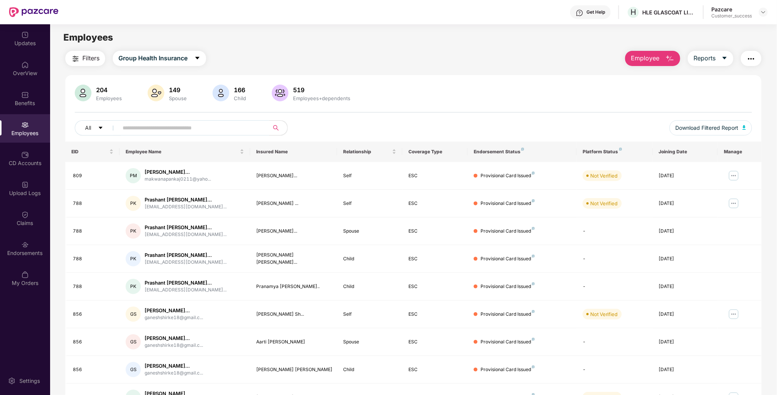
click at [215, 132] on input "text" at bounding box center [191, 127] width 136 height 11
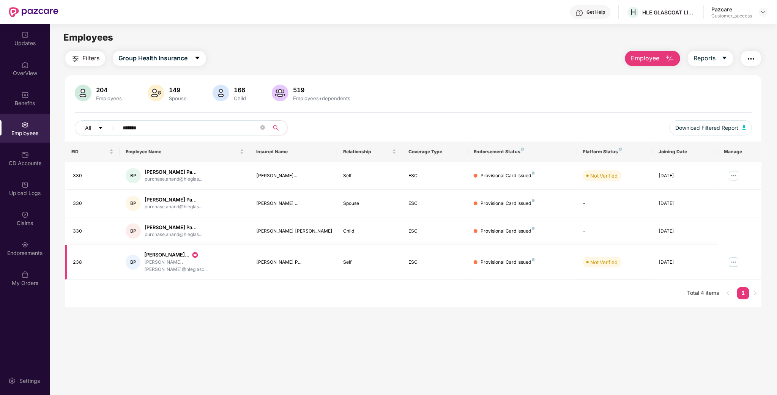
type input "*******"
click at [731, 260] on img at bounding box center [733, 262] width 12 height 12
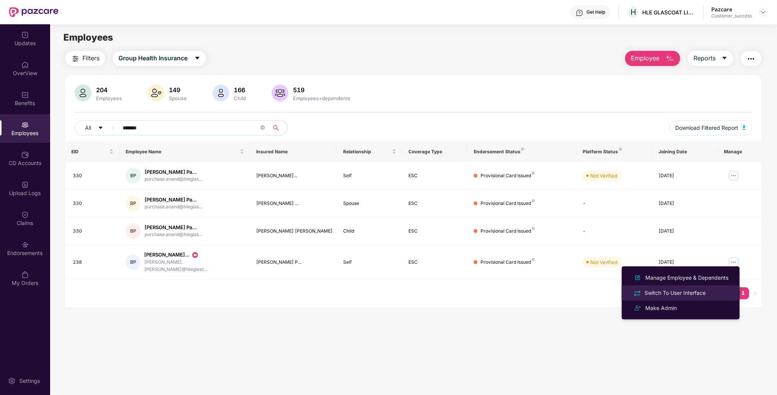
click at [697, 291] on div "Switch To User Interface" at bounding box center [675, 293] width 64 height 8
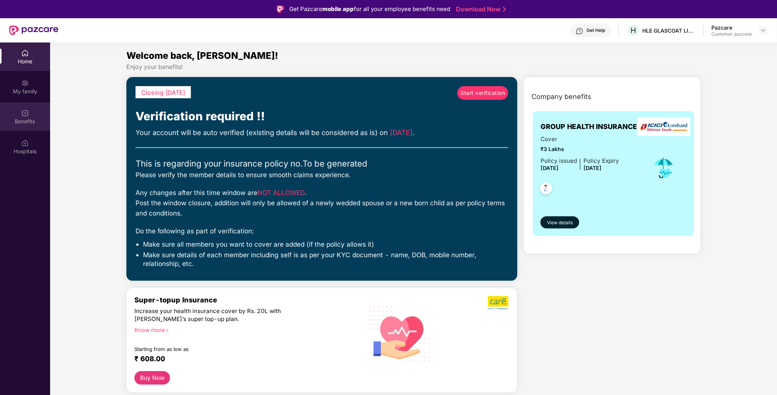
click at [38, 107] on div "Benefits" at bounding box center [25, 116] width 50 height 28
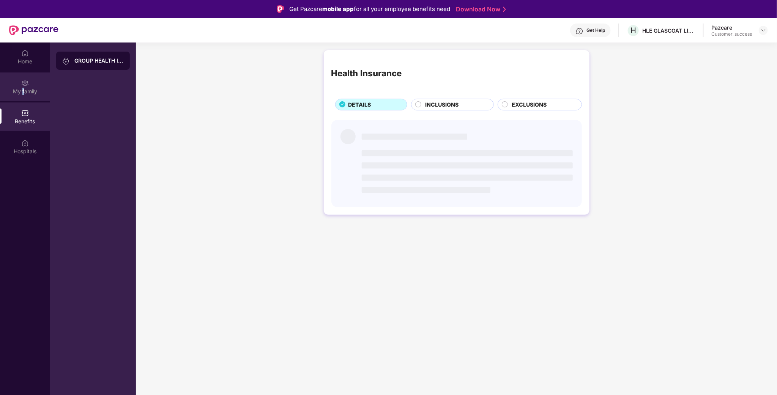
click at [24, 88] on div "My family" at bounding box center [25, 92] width 50 height 8
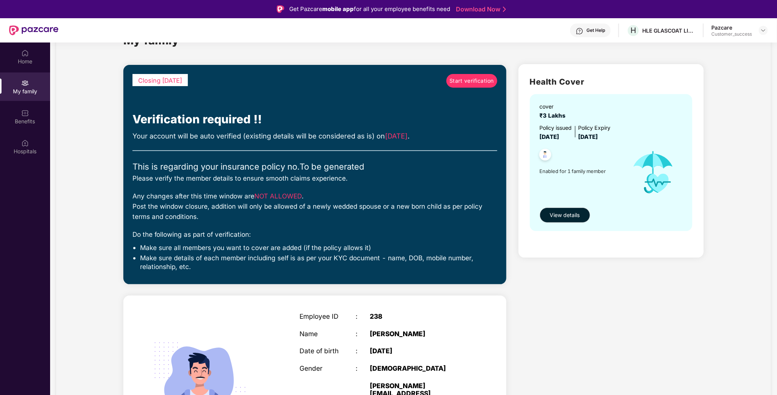
scroll to position [82, 0]
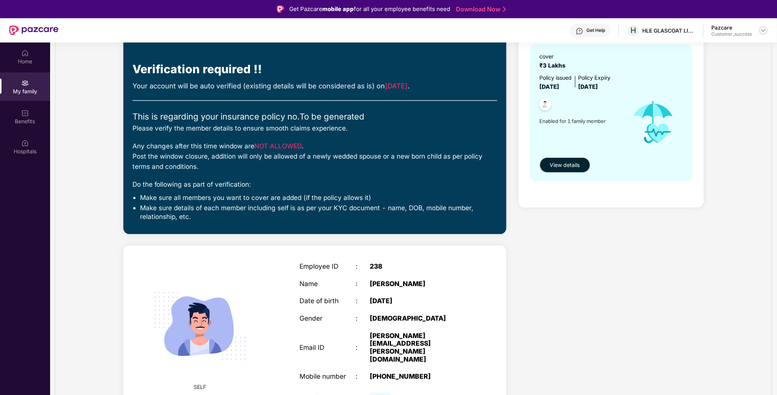
click at [760, 31] on img at bounding box center [763, 30] width 6 height 6
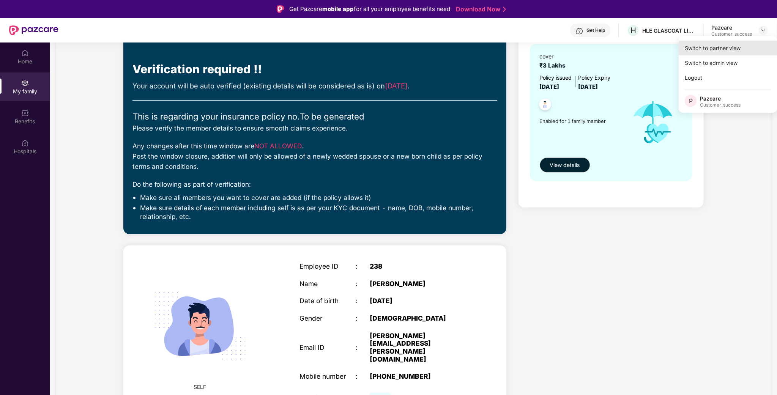
click at [741, 51] on div "Switch to partner view" at bounding box center [727, 48] width 99 height 15
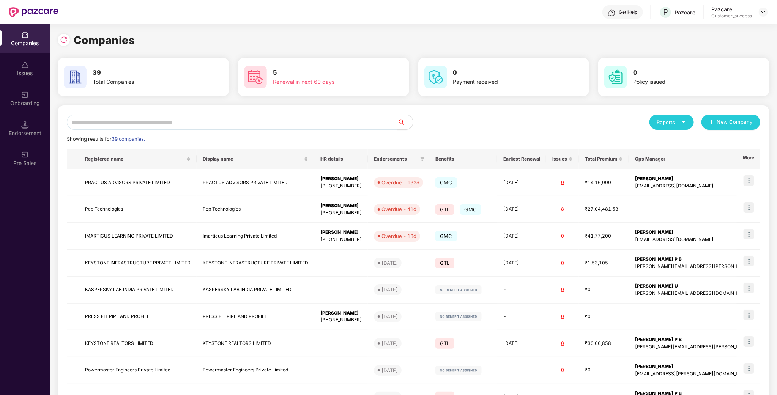
click at [758, 2] on div "Get Help P Pazcare Pazcare Customer_success" at bounding box center [412, 12] width 709 height 24
click at [763, 16] on div at bounding box center [762, 12] width 9 height 9
click at [605, 36] on div "Companies" at bounding box center [413, 40] width 711 height 17
click at [182, 105] on div "Reports New Company Showing results for 39 companies. Registered name Display n…" at bounding box center [413, 289] width 711 height 368
click at [164, 132] on div "Reports New Company Showing results for 39 companies. Registered name Display n…" at bounding box center [413, 290] width 693 height 350
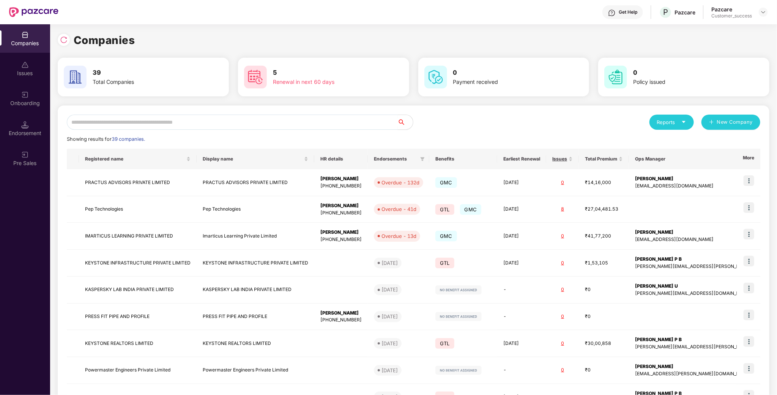
click at [163, 124] on input "text" at bounding box center [232, 122] width 331 height 15
type input "*"
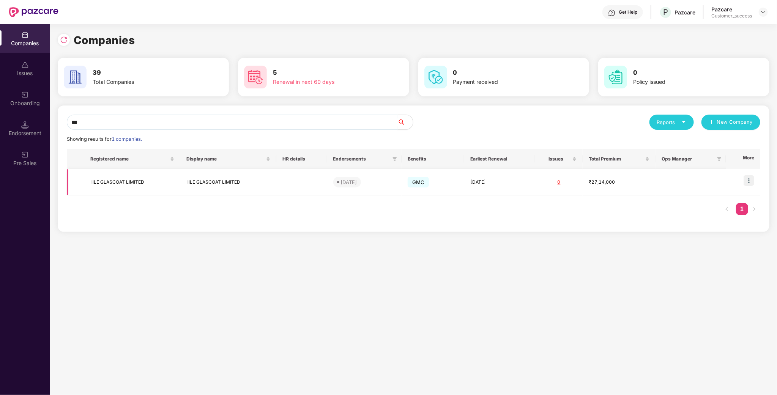
type input "***"
click at [745, 180] on img at bounding box center [748, 180] width 11 height 11
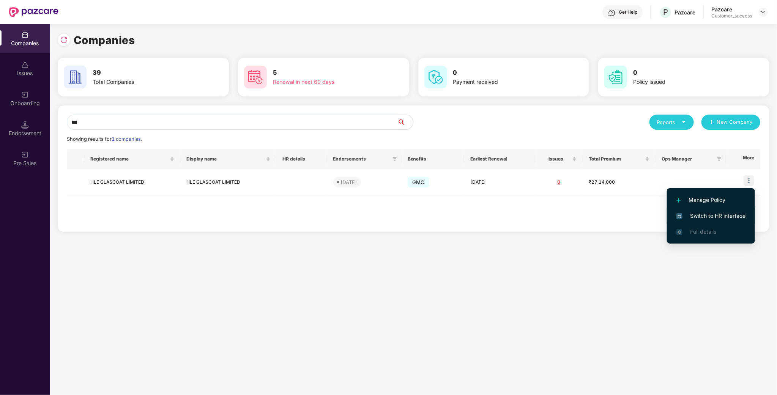
click at [714, 219] on span "Switch to HR interface" at bounding box center [710, 216] width 69 height 8
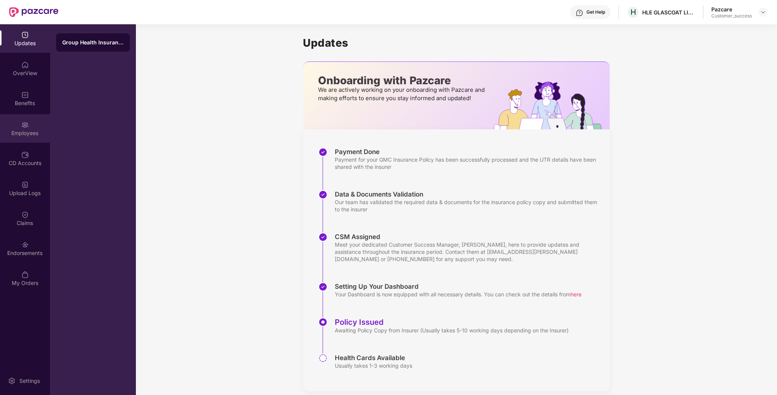
click at [20, 137] on div "Employees" at bounding box center [25, 128] width 50 height 28
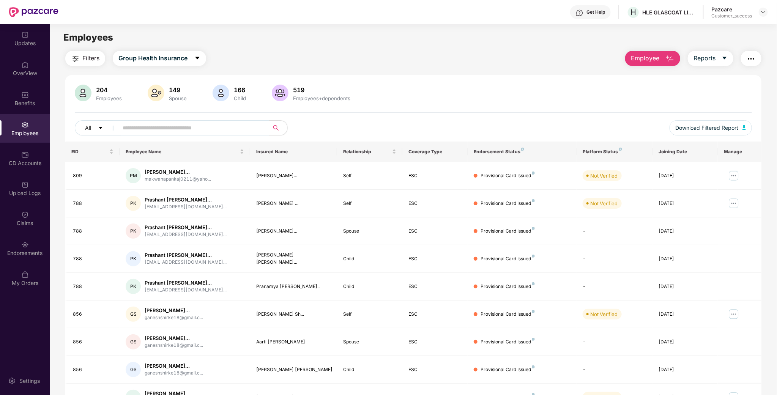
click at [196, 129] on input "text" at bounding box center [191, 127] width 136 height 11
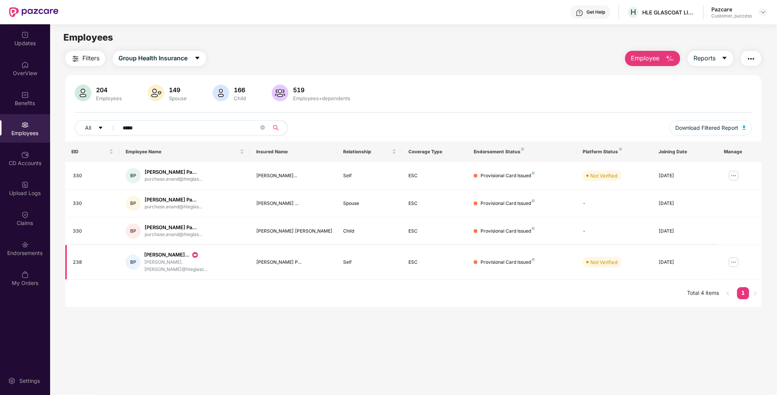
type input "*****"
click at [734, 261] on img at bounding box center [733, 262] width 12 height 12
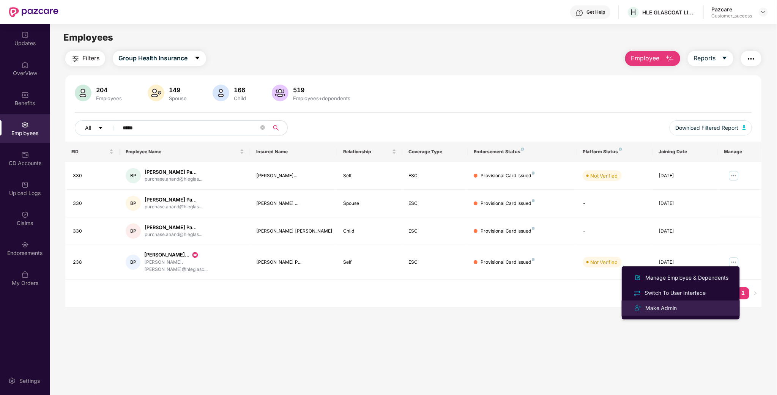
click at [679, 303] on div "Make Admin" at bounding box center [680, 307] width 98 height 9
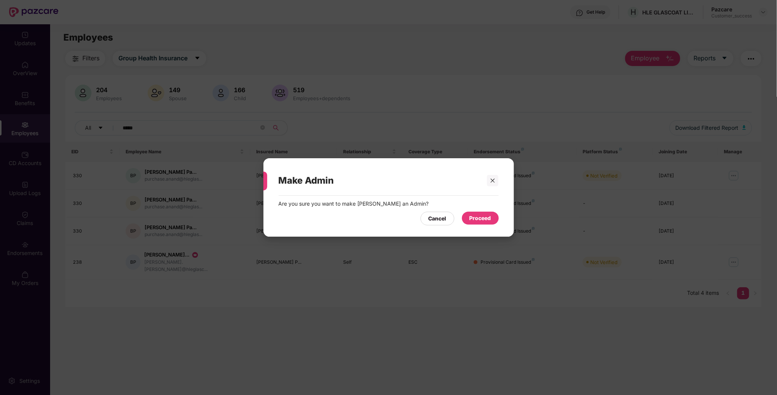
click at [483, 203] on div "Are you sure you want to make Brijesh Ajitkumar Patel an Admin?" at bounding box center [388, 204] width 220 height 8
click at [477, 217] on div "Proceed" at bounding box center [480, 218] width 22 height 8
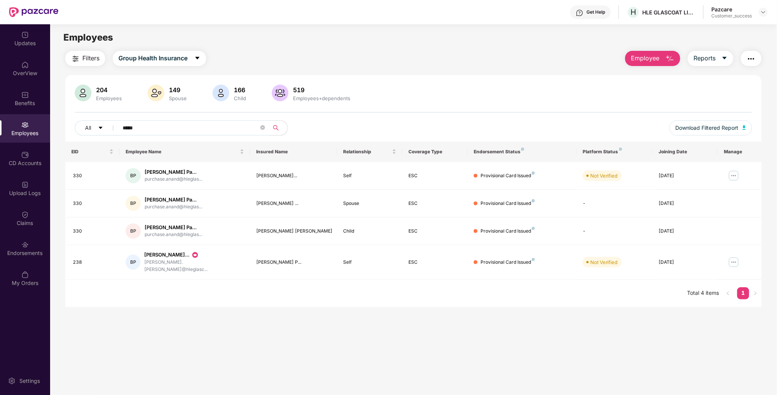
click at [773, 7] on header "Get Help H HLE GLASCOAT LIMITED Pazcare Customer_success" at bounding box center [388, 12] width 777 height 24
click at [761, 15] on img at bounding box center [763, 12] width 6 height 6
click at [745, 27] on div "Switch to partner view" at bounding box center [727, 29] width 99 height 15
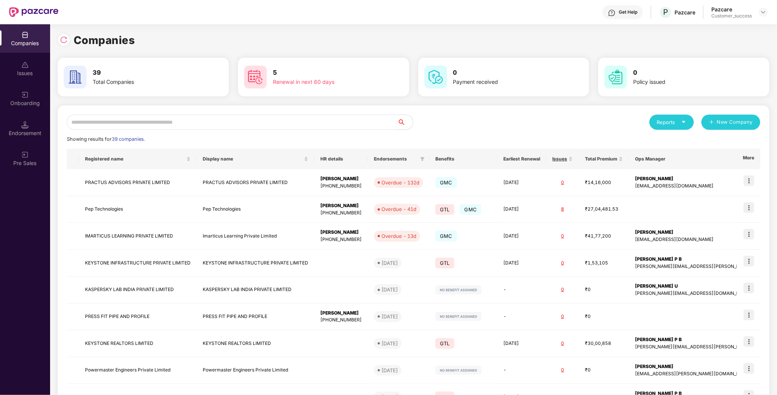
click at [200, 118] on input "text" at bounding box center [232, 122] width 331 height 15
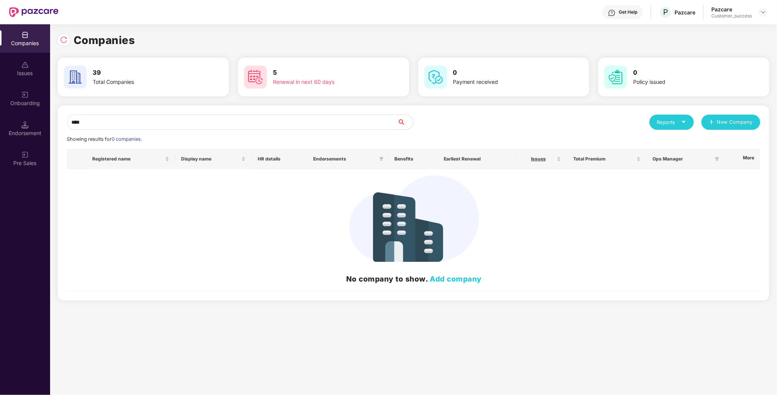
type input "***"
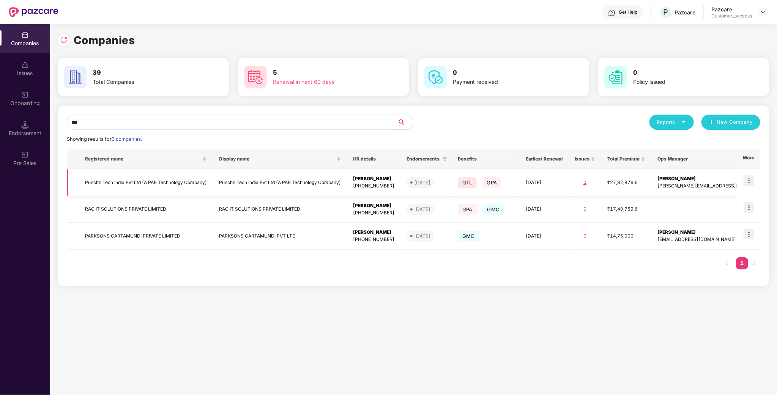
click at [124, 179] on td "Punchh Tech India Pvt Ltd (A PAR Technology Company)" at bounding box center [146, 182] width 134 height 27
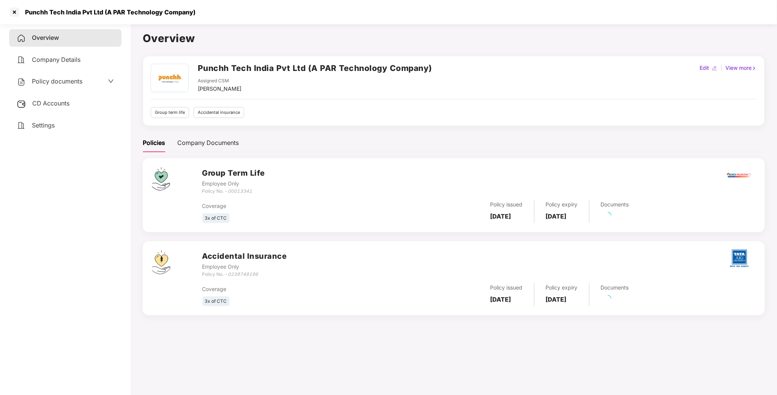
click at [64, 82] on span "Policy documents" at bounding box center [57, 81] width 50 height 8
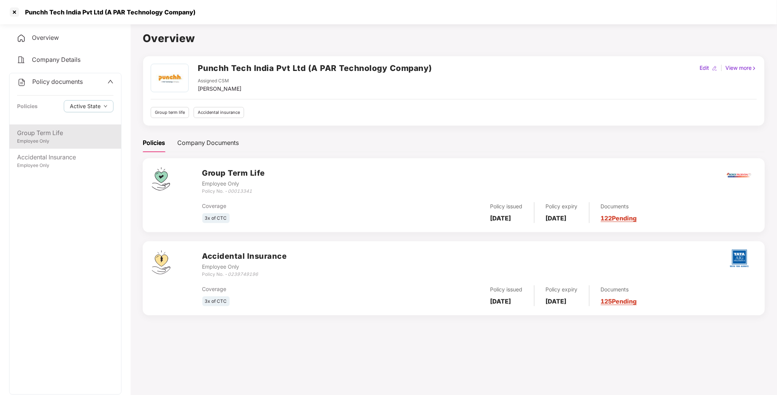
click at [46, 134] on div "Group Term Life" at bounding box center [65, 132] width 96 height 9
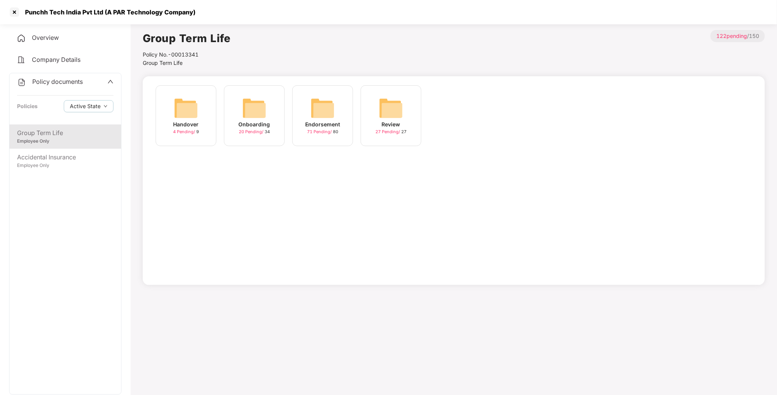
click at [322, 111] on img at bounding box center [322, 108] width 24 height 24
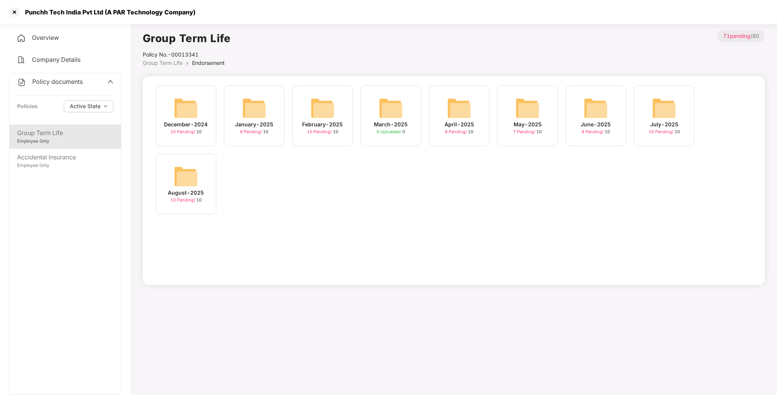
click at [195, 177] on img at bounding box center [186, 176] width 24 height 24
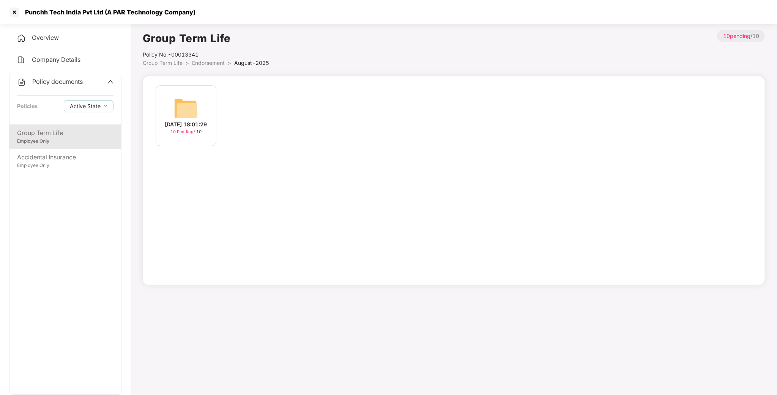
click at [184, 98] on img at bounding box center [186, 108] width 24 height 24
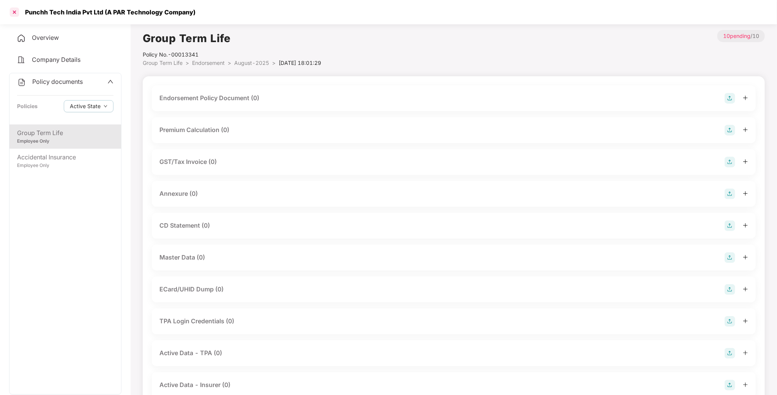
click at [13, 11] on div at bounding box center [14, 12] width 12 height 12
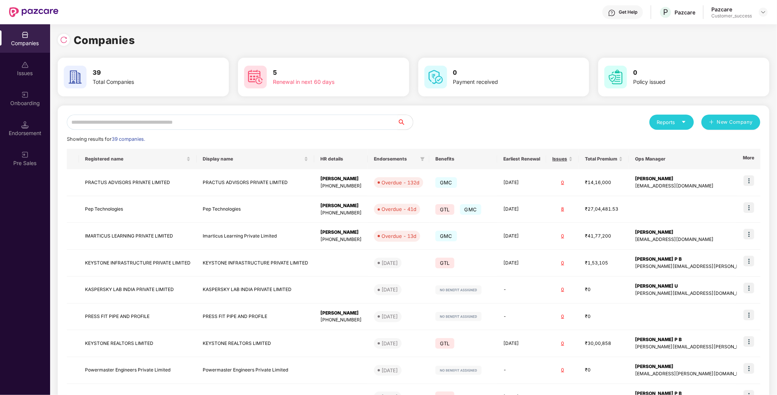
click at [220, 126] on input "text" at bounding box center [232, 122] width 331 height 15
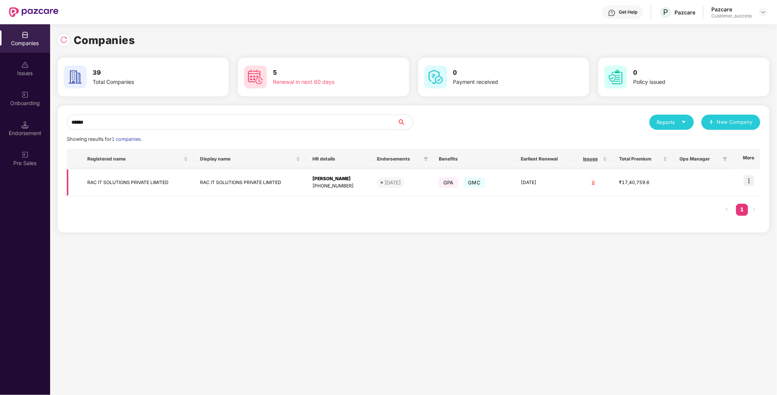
type input "******"
click at [748, 179] on img at bounding box center [748, 180] width 11 height 11
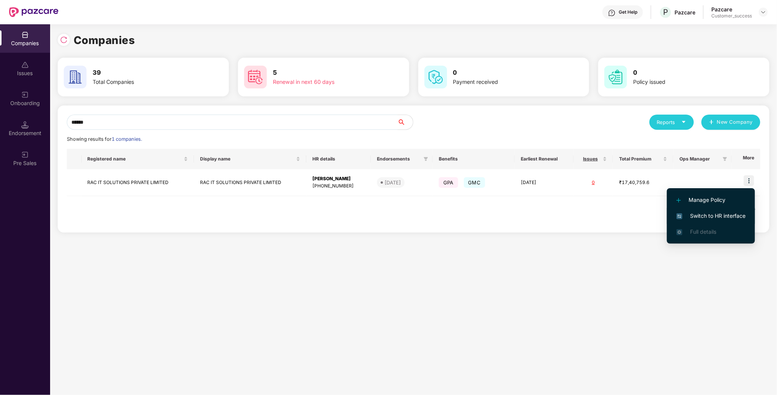
click at [721, 217] on span "Switch to HR interface" at bounding box center [710, 216] width 69 height 8
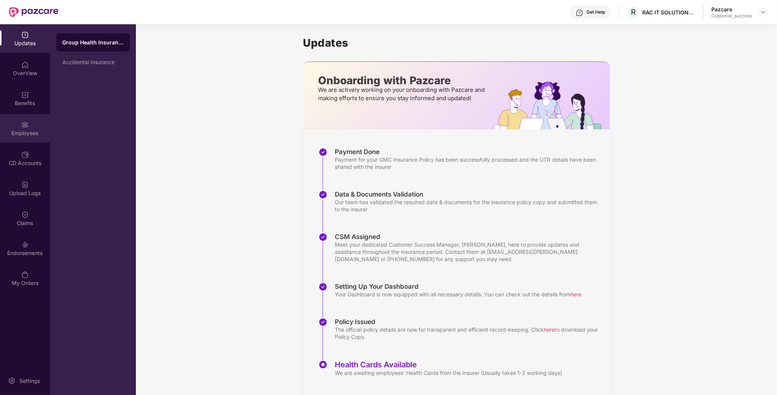
click at [23, 135] on div "Employees" at bounding box center [25, 133] width 50 height 8
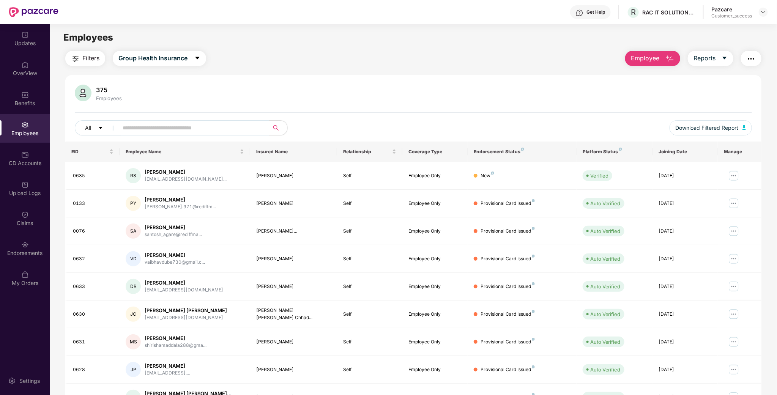
click at [205, 132] on input "text" at bounding box center [191, 127] width 136 height 11
click at [730, 176] on img at bounding box center [733, 176] width 12 height 12
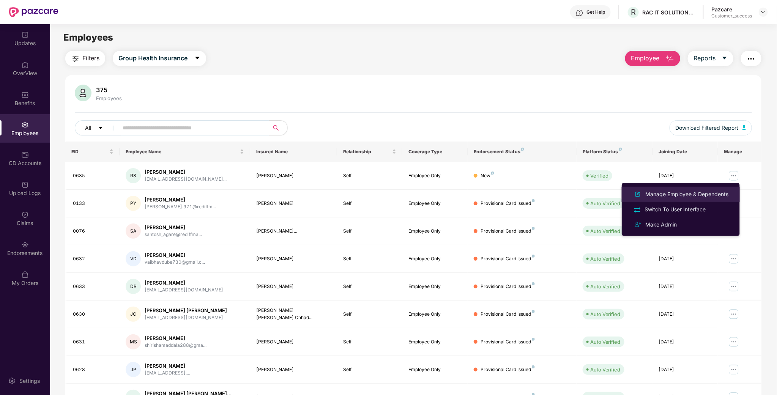
click at [688, 196] on div "Manage Employee & Dependents" at bounding box center [686, 194] width 86 height 8
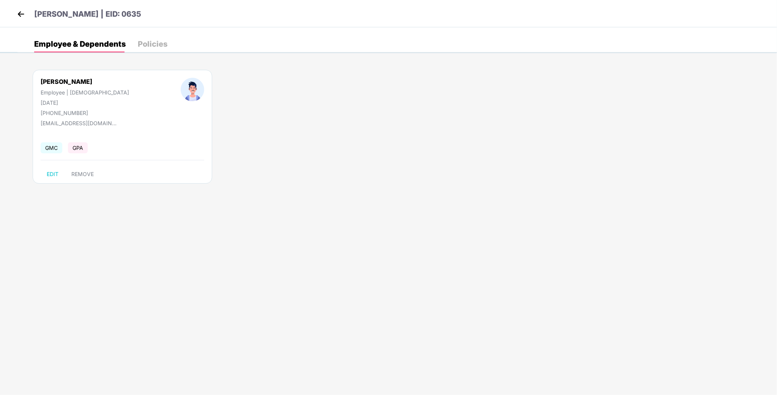
click at [17, 20] on header "Ram Shesh | EID: 0635" at bounding box center [78, 15] width 126 height 14
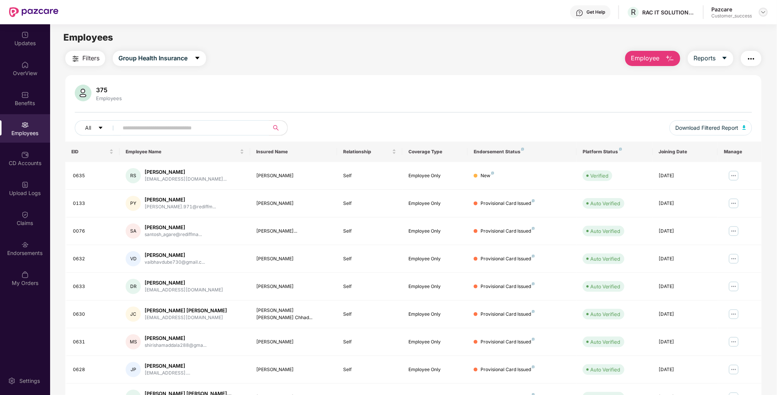
click at [767, 11] on div at bounding box center [762, 12] width 9 height 9
click at [734, 28] on div "Switch to partner view" at bounding box center [727, 29] width 99 height 15
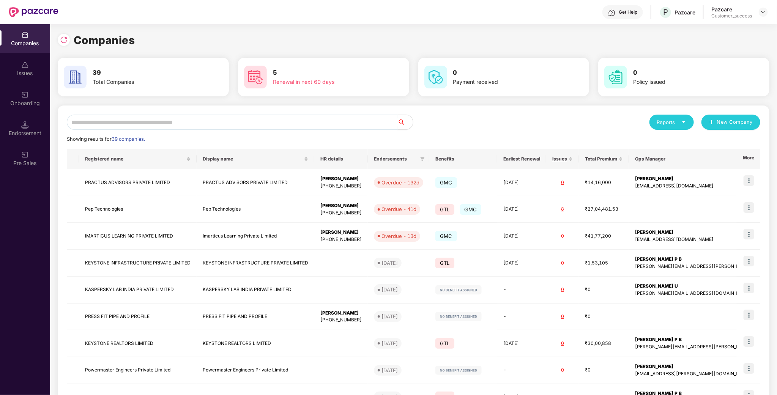
click at [160, 126] on input "text" at bounding box center [232, 122] width 331 height 15
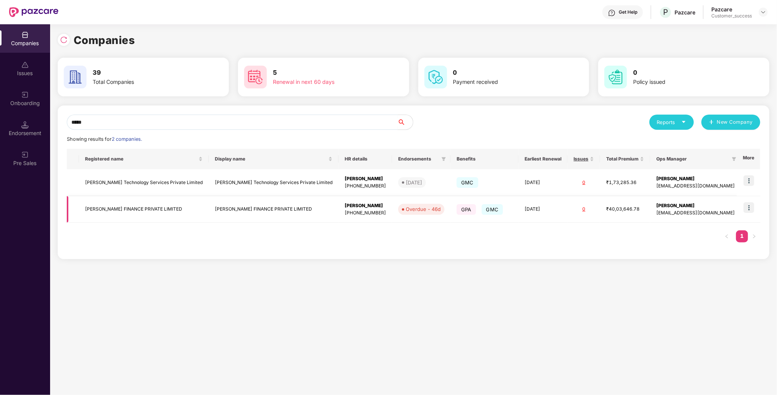
type input "*****"
click at [750, 205] on img at bounding box center [748, 207] width 11 height 11
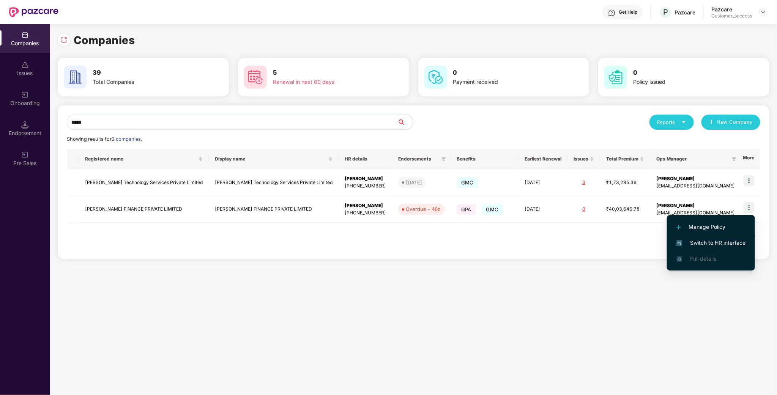
click at [704, 239] on span "Switch to HR interface" at bounding box center [710, 243] width 69 height 8
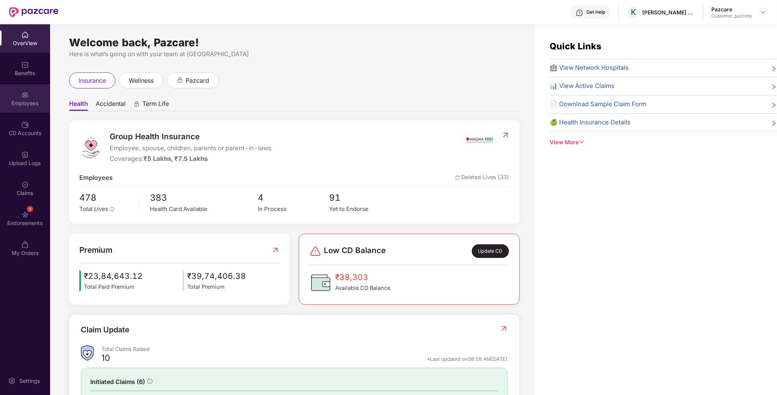
click at [38, 107] on div "Employees" at bounding box center [25, 98] width 50 height 28
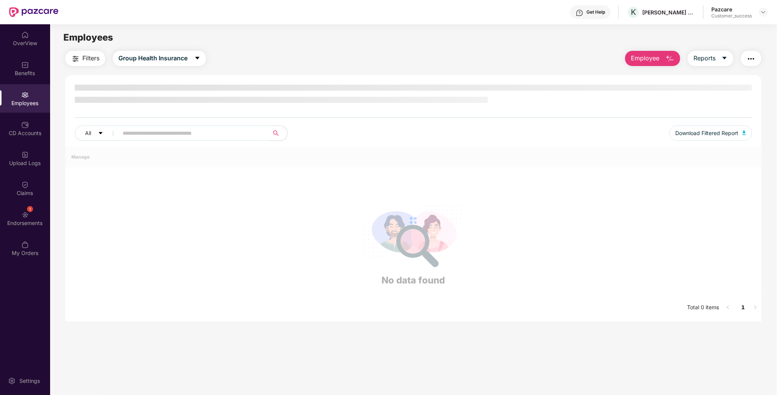
click at [129, 131] on input "text" at bounding box center [191, 132] width 136 height 11
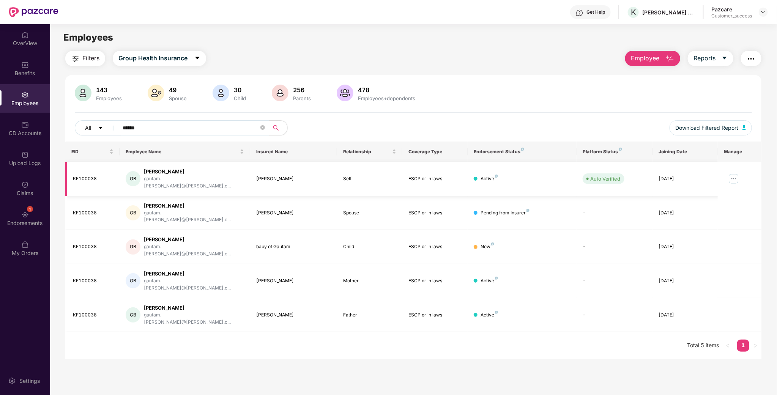
type input "******"
click at [737, 175] on img at bounding box center [733, 179] width 12 height 12
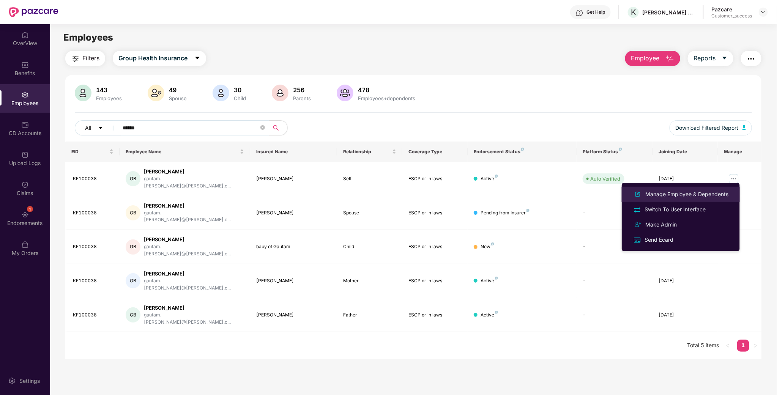
click at [707, 191] on div "Manage Employee & Dependents" at bounding box center [686, 194] width 86 height 8
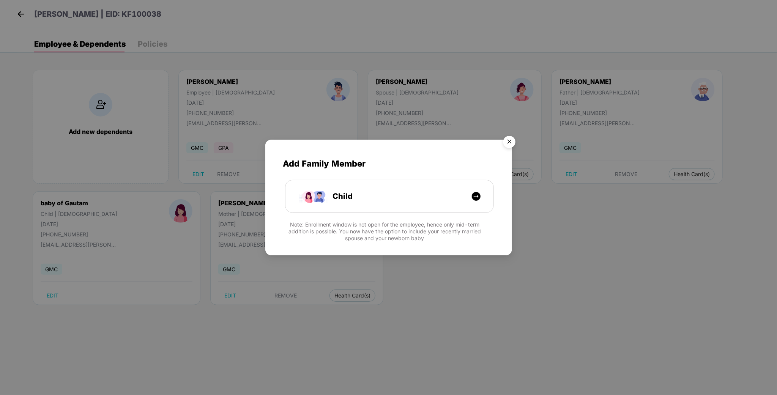
click at [505, 140] on img "Close" at bounding box center [508, 142] width 21 height 21
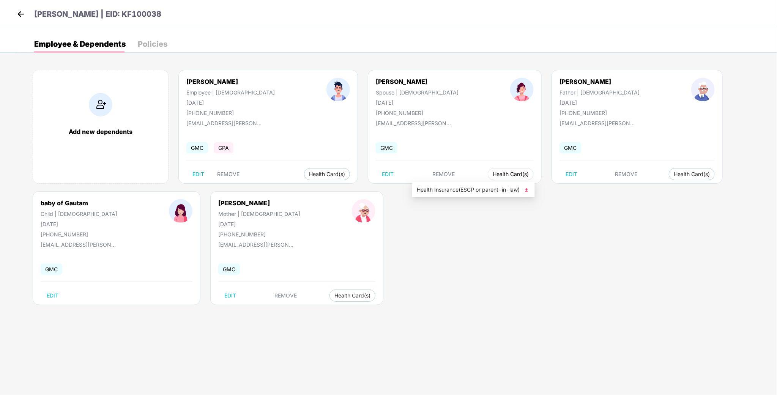
click at [492, 176] on span "Health Card(s)" at bounding box center [510, 174] width 36 height 4
click at [491, 188] on div "Add new dependents Gautam Behuria Employee | Male 21 May 1995 +918888141176 gau…" at bounding box center [396, 191] width 759 height 266
click at [487, 173] on button "Health Card(s)" at bounding box center [510, 174] width 46 height 12
click at [494, 190] on div "Add new dependents Gautam Behuria Employee | Male 21 May 1995 +918888141176 gau…" at bounding box center [396, 191] width 759 height 266
click at [456, 180] on div "EDIT REMOVE Health Card(s)" at bounding box center [455, 174] width 158 height 12
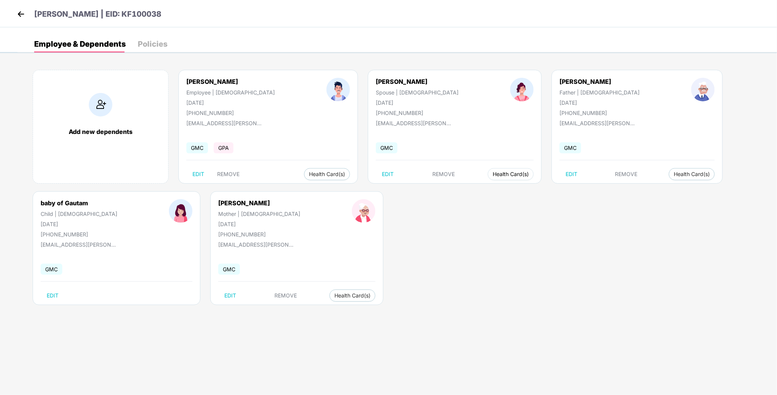
click at [487, 178] on button "Health Card(s)" at bounding box center [510, 174] width 46 height 12
click at [453, 188] on span "Health Insurance(ESCP or parent-in-law)" at bounding box center [473, 189] width 113 height 8
click at [401, 308] on div "Add new dependents Gautam Behuria Employee | Male 21 May 1995 +918888141176 gau…" at bounding box center [396, 191] width 759 height 266
click at [11, 14] on div "Gautam Behuria | EID: KF100038" at bounding box center [388, 13] width 777 height 27
click at [12, 14] on div "Gautam Behuria | EID: KF100038" at bounding box center [388, 13] width 777 height 27
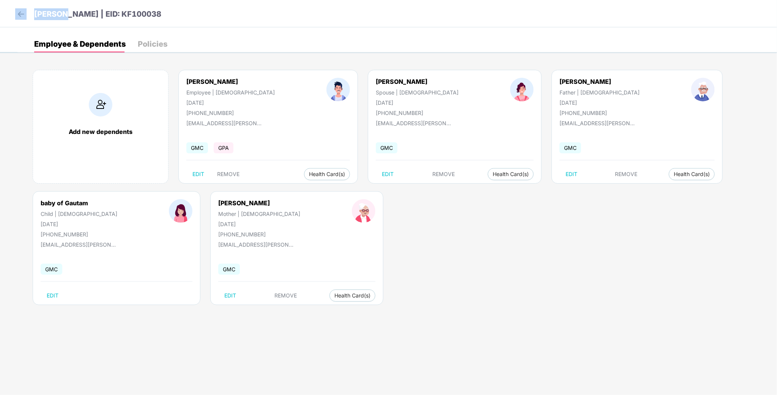
click at [28, 16] on header "Gautam Behuria | EID: KF100038" at bounding box center [88, 15] width 146 height 14
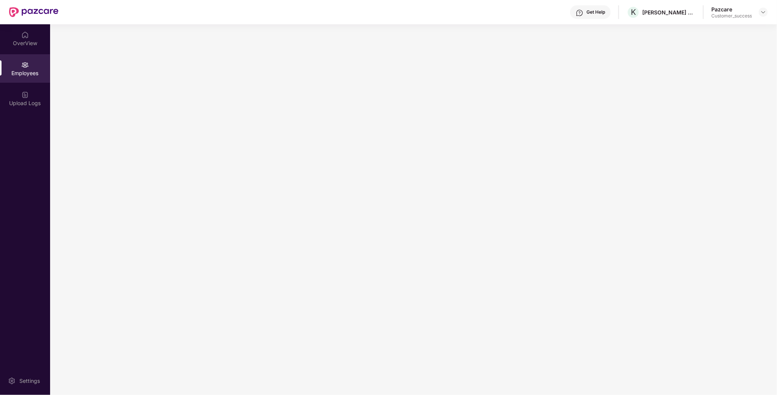
click at [23, 14] on img at bounding box center [33, 12] width 49 height 10
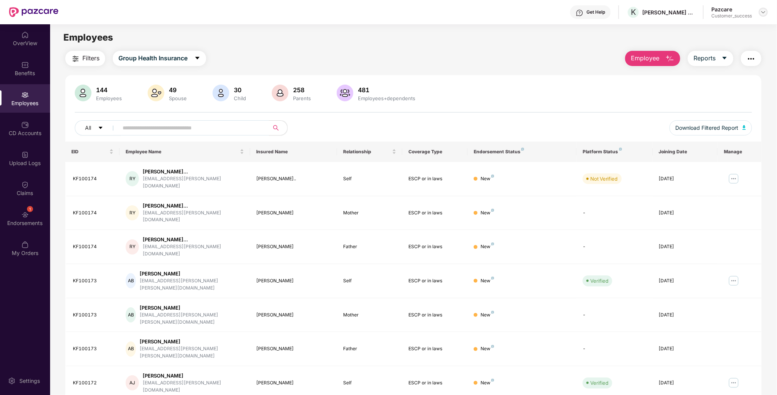
click at [766, 14] on img at bounding box center [763, 12] width 6 height 6
click at [710, 27] on div "Switch to partner view" at bounding box center [727, 29] width 99 height 15
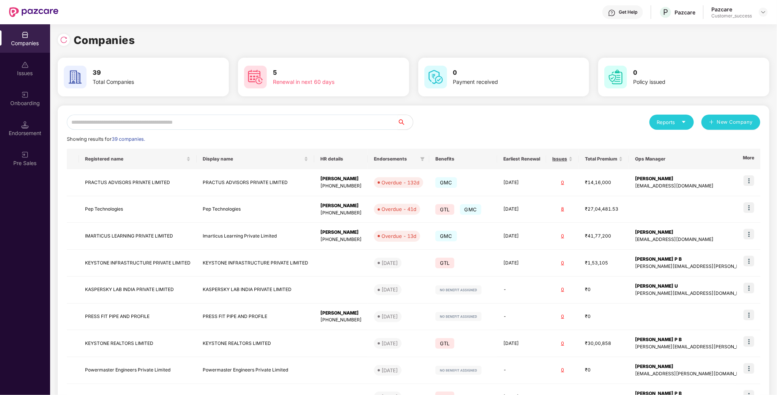
click at [233, 123] on input "text" at bounding box center [232, 122] width 331 height 15
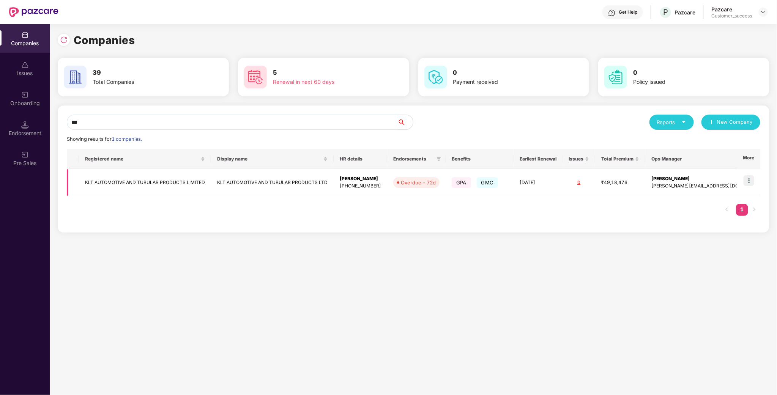
type input "***"
click at [744, 180] on img at bounding box center [748, 180] width 11 height 11
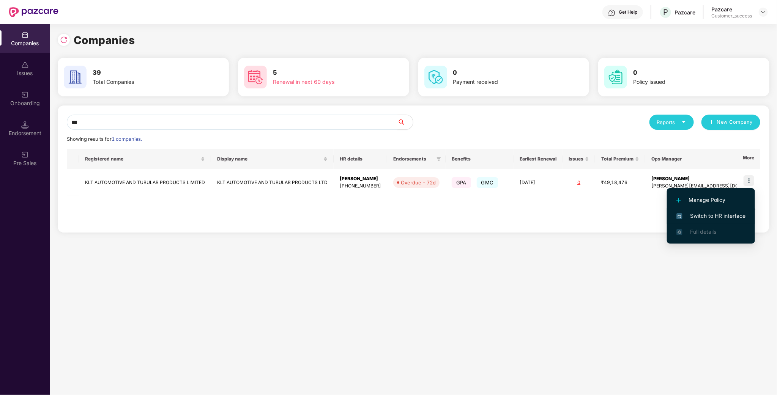
click at [715, 215] on span "Switch to HR interface" at bounding box center [710, 216] width 69 height 8
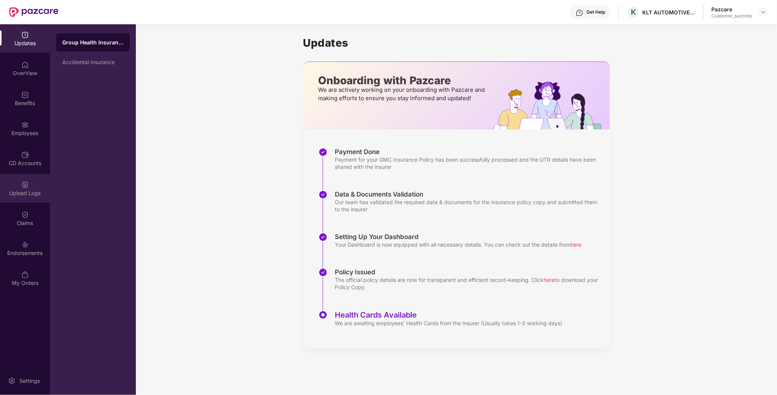
click at [19, 190] on div "Upload Logs" at bounding box center [25, 193] width 50 height 8
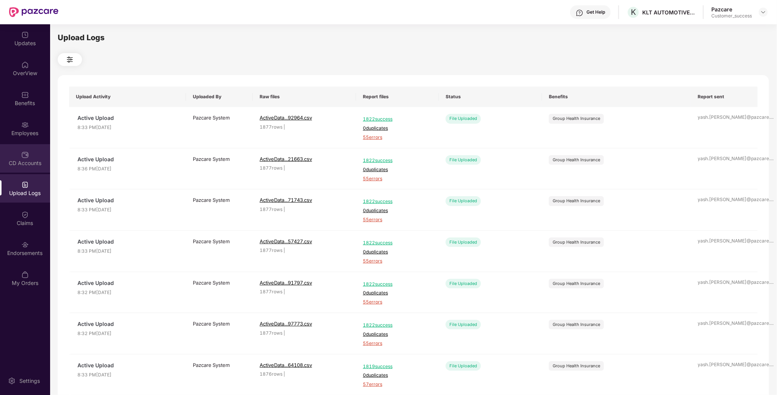
click at [26, 164] on div "CD Accounts" at bounding box center [25, 163] width 50 height 8
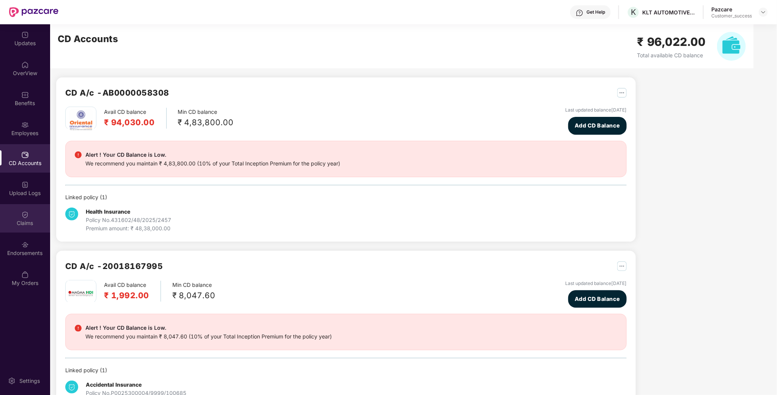
click at [31, 230] on div "Claims" at bounding box center [25, 218] width 50 height 28
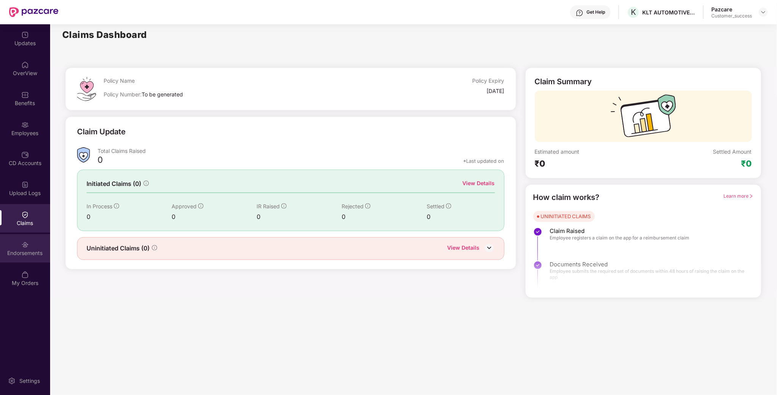
click at [30, 262] on div "Endorsements" at bounding box center [25, 248] width 50 height 28
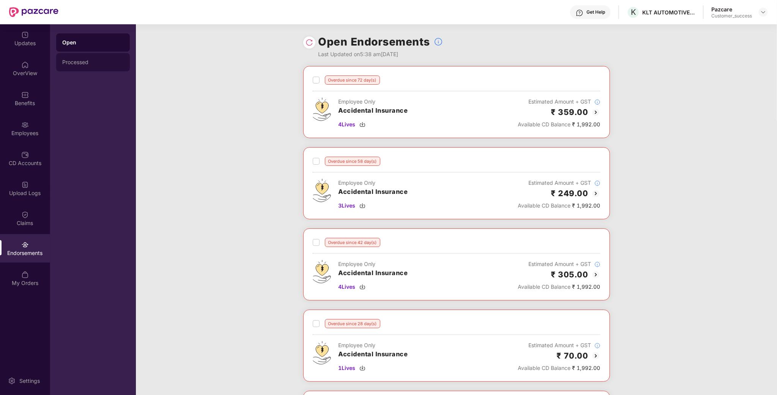
click at [82, 59] on div "Processed" at bounding box center [92, 62] width 61 height 6
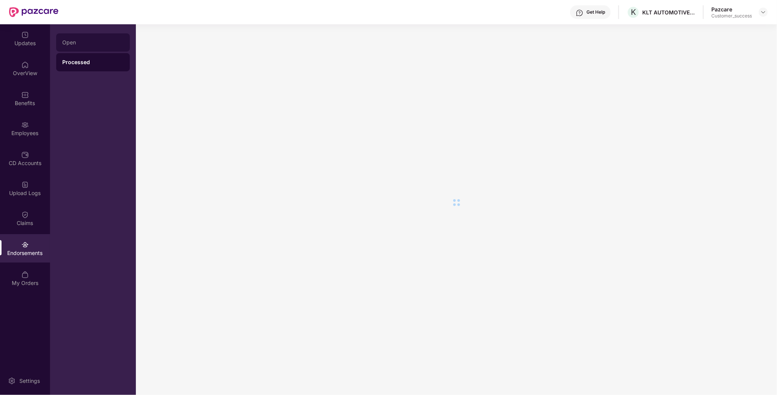
click at [82, 46] on div "Open" at bounding box center [93, 42] width 74 height 18
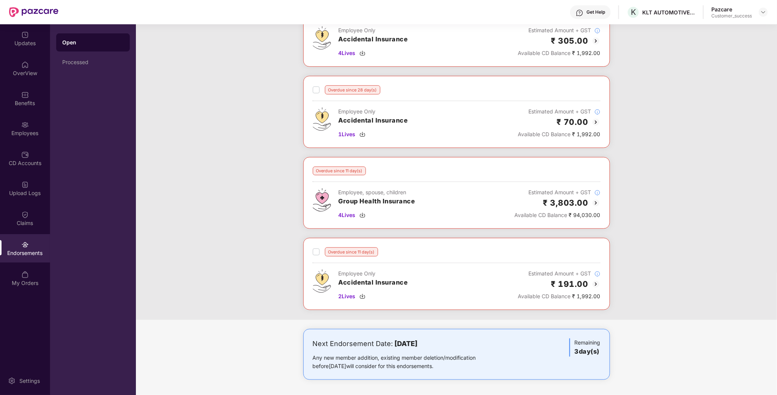
scroll to position [241, 0]
click at [765, 14] on img at bounding box center [763, 12] width 6 height 6
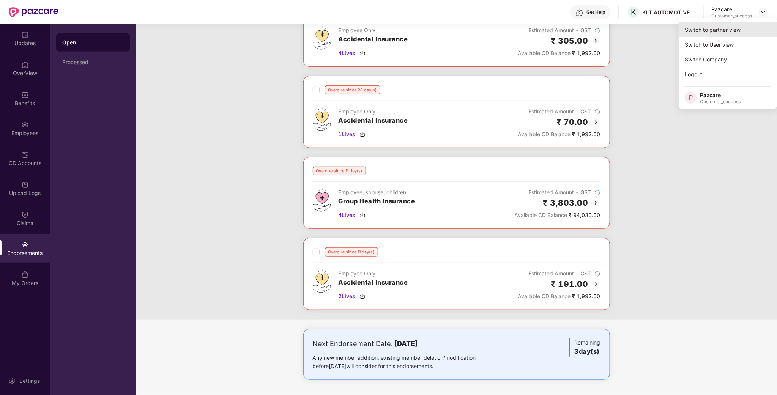
click at [715, 34] on div "Switch to partner view" at bounding box center [727, 29] width 99 height 15
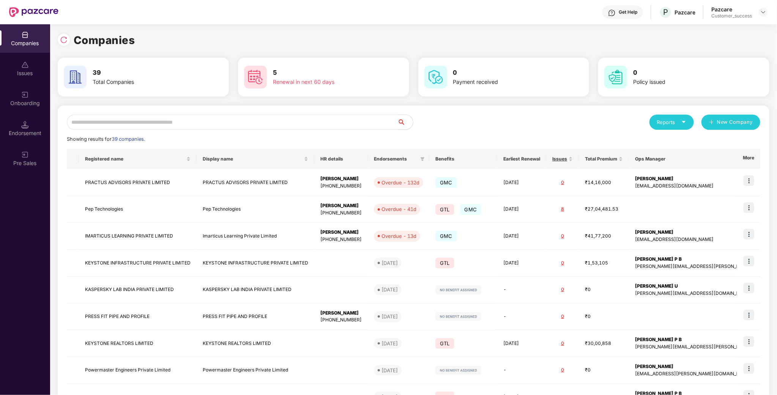
click at [171, 119] on input "text" at bounding box center [232, 122] width 331 height 15
type input "*"
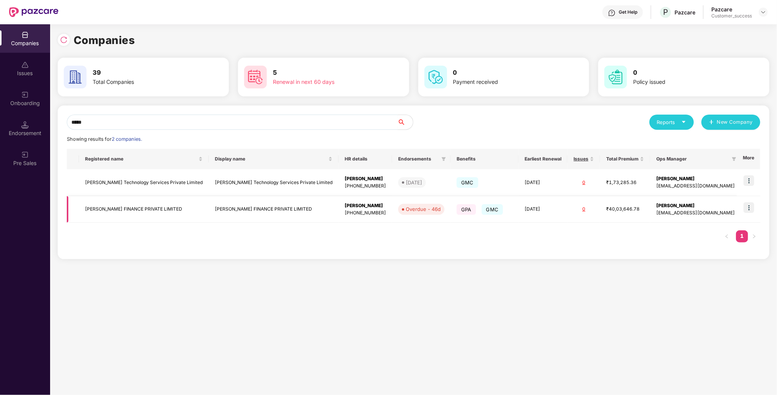
type input "*****"
click at [751, 206] on img at bounding box center [748, 207] width 11 height 11
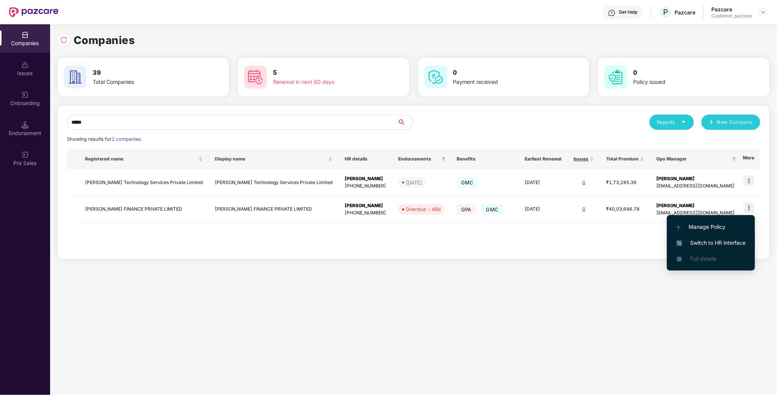
click at [725, 239] on span "Switch to HR interface" at bounding box center [710, 243] width 69 height 8
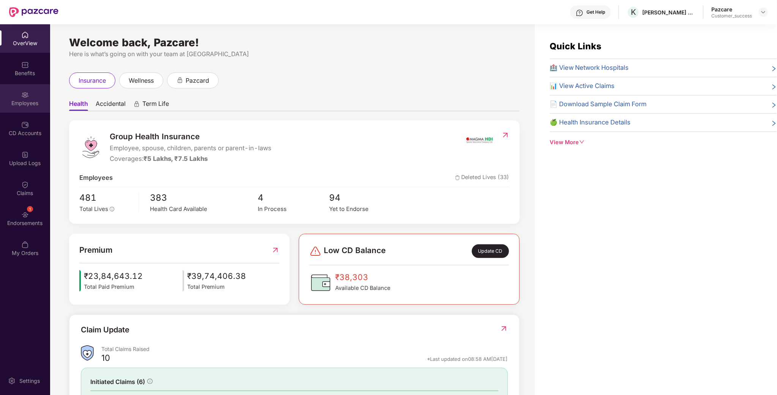
click at [35, 99] on div "Employees" at bounding box center [25, 103] width 50 height 8
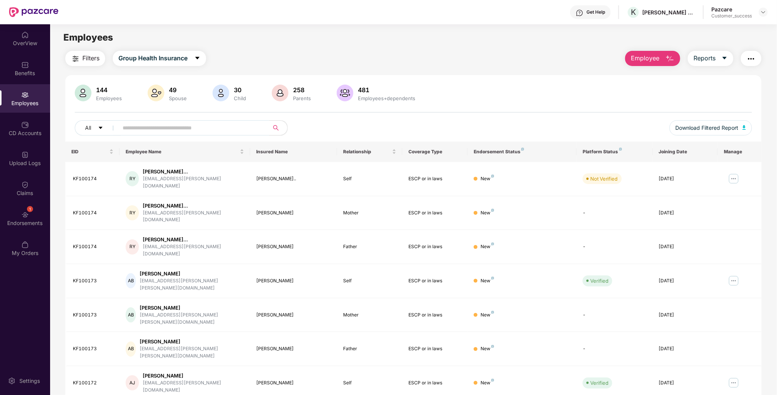
click at [228, 124] on input "text" at bounding box center [191, 127] width 136 height 11
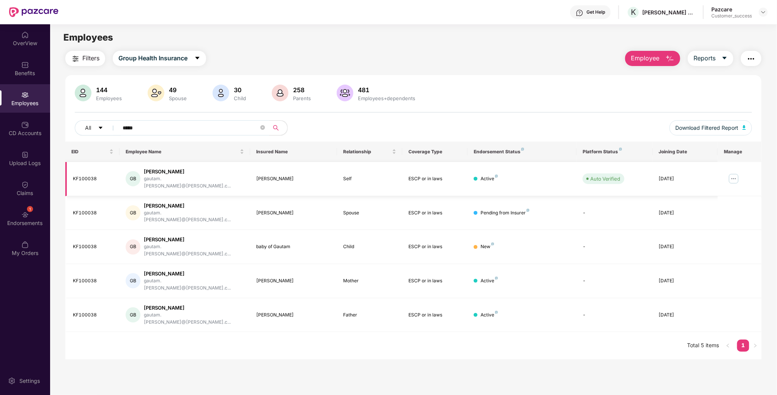
type input "*****"
click at [729, 178] on img at bounding box center [733, 179] width 12 height 12
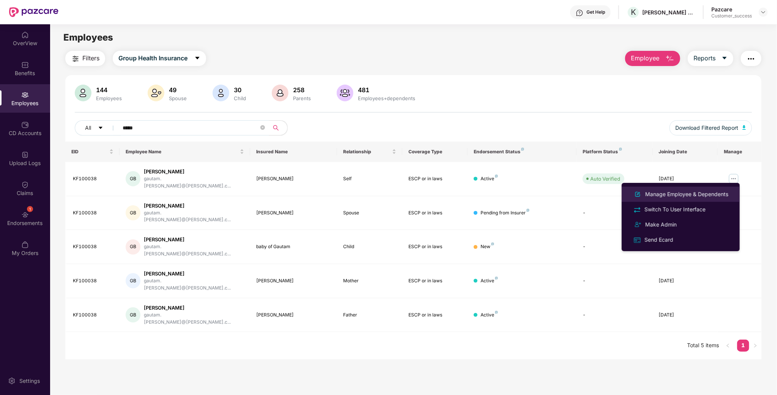
click at [703, 193] on div "Manage Employee & Dependents" at bounding box center [686, 194] width 86 height 8
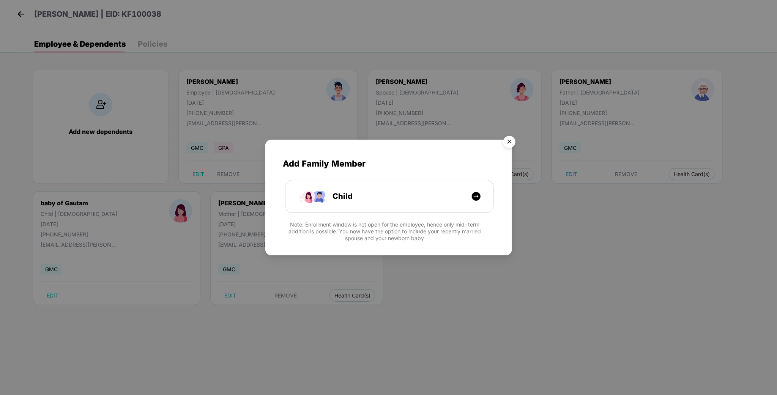
click at [509, 140] on img "Close" at bounding box center [508, 142] width 21 height 21
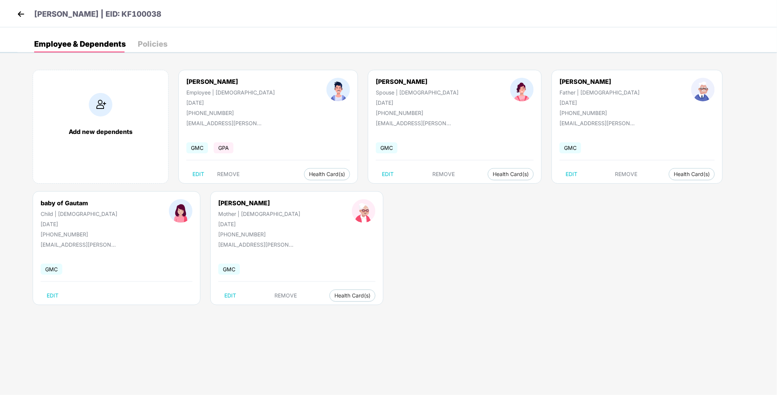
drag, startPoint x: 387, startPoint y: 80, endPoint x: 332, endPoint y: 81, distance: 54.6
click at [350, 81] on div "Mitarani Behuria Spouse | Female 05 Dec 1999 +918888141176" at bounding box center [417, 97] width 134 height 38
click at [387, 94] on div "Mitarani Behuria Spouse | Female 05 Dec 1999 +918888141176" at bounding box center [417, 97] width 134 height 38
drag, startPoint x: 395, startPoint y: 83, endPoint x: 338, endPoint y: 82, distance: 57.3
click at [350, 82] on div "Mitarani Behuria Spouse | Female 05 Dec 1999 +918888141176" at bounding box center [417, 97] width 134 height 38
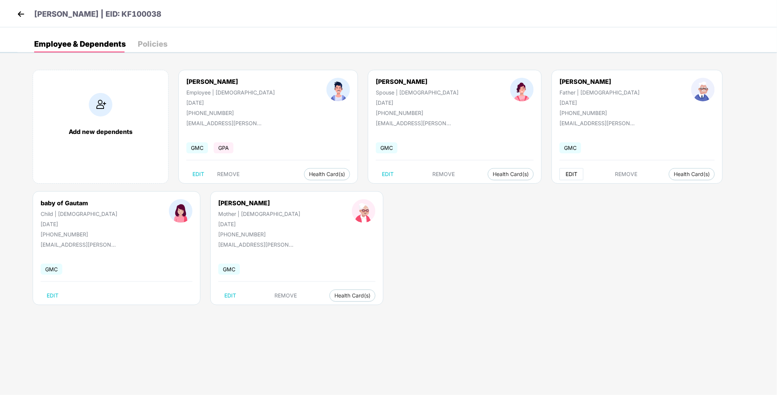
click at [565, 171] on span "EDIT" at bounding box center [571, 174] width 12 height 6
select select "******"
select select "****"
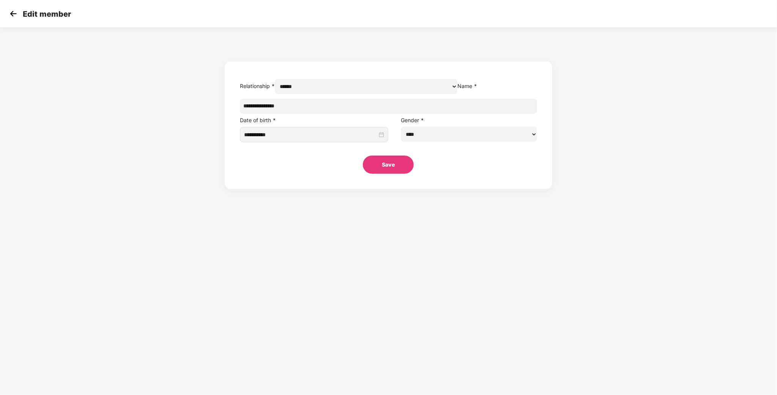
click at [564, 132] on div "**********" at bounding box center [388, 110] width 777 height 158
click at [17, 13] on img at bounding box center [13, 13] width 11 height 11
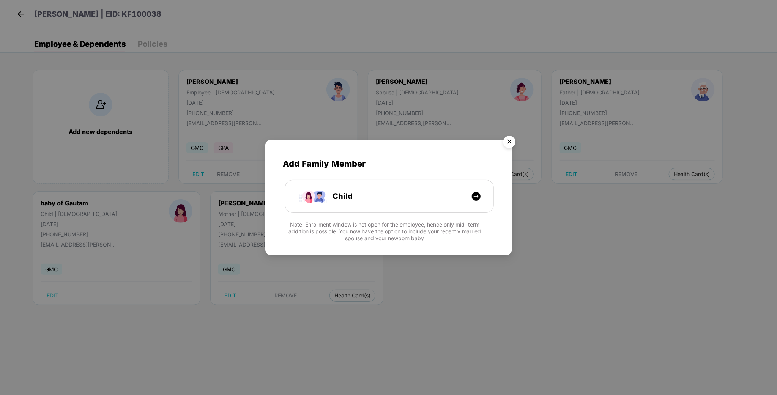
click at [512, 139] on img "Close" at bounding box center [508, 142] width 21 height 21
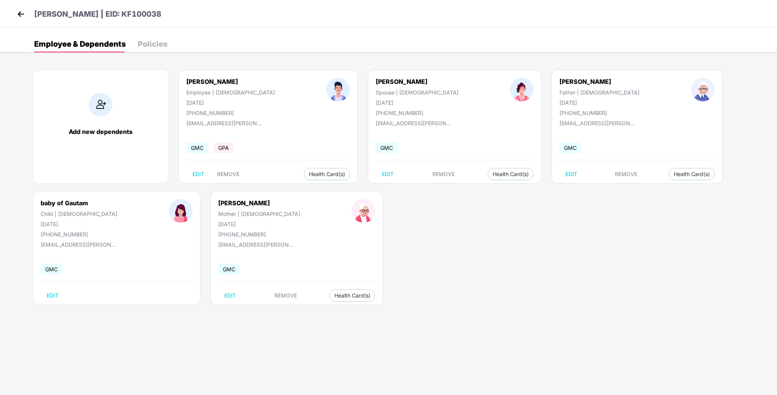
click at [435, 258] on div "Add new dependents Gautam Behuria Employee | Male 21 May 1995 +918888141176 gau…" at bounding box center [396, 191] width 759 height 266
